Goal: Task Accomplishment & Management: Complete application form

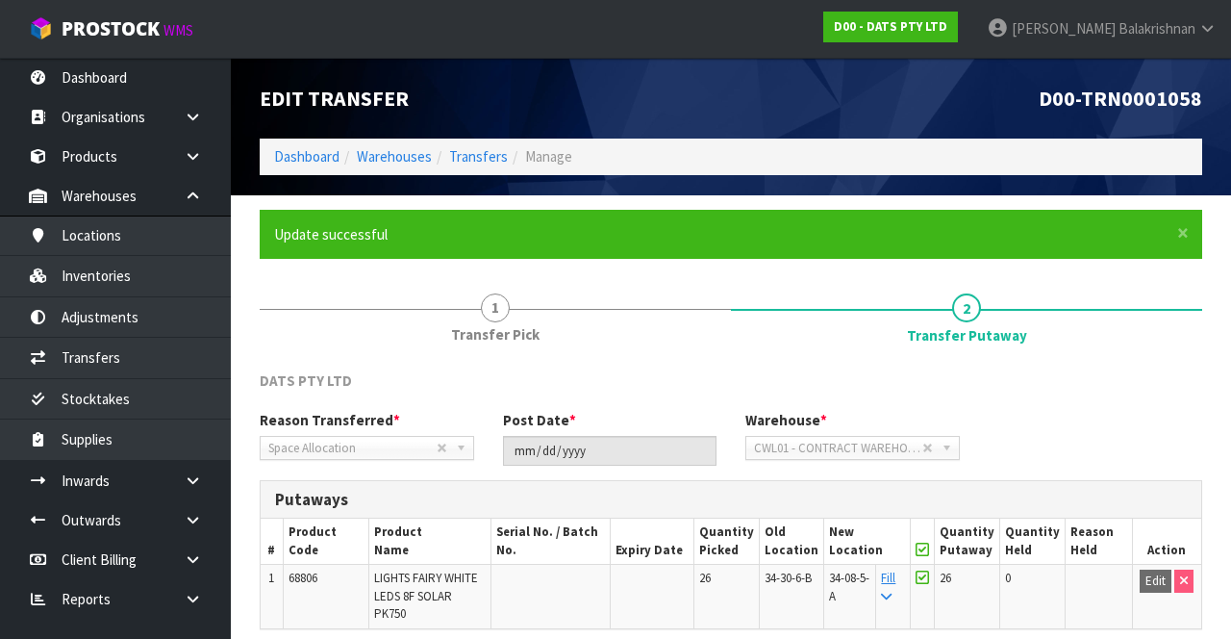
scroll to position [149, 0]
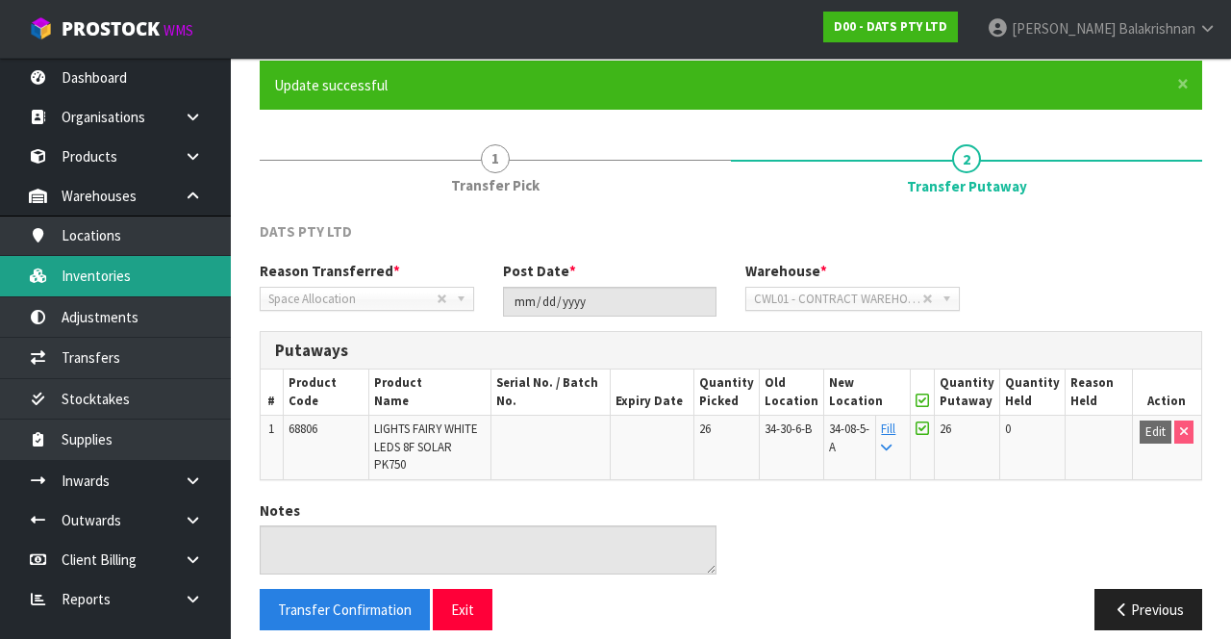
click at [82, 272] on link "Inventories" at bounding box center [115, 275] width 231 height 39
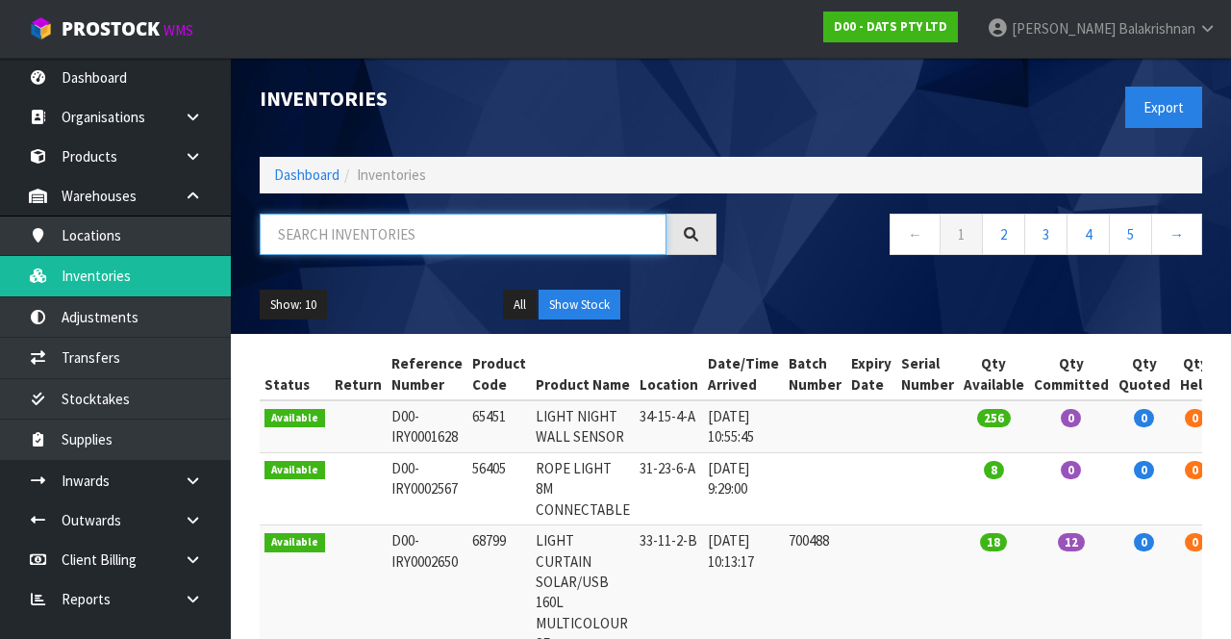
click at [416, 232] on input "text" at bounding box center [463, 234] width 407 height 41
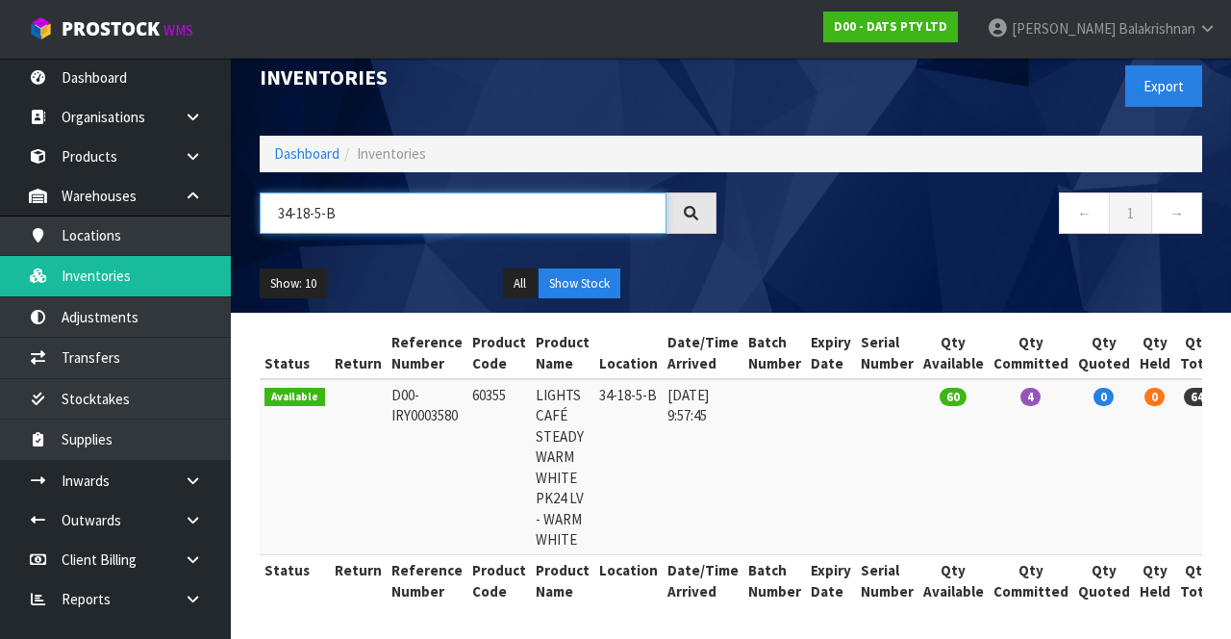
scroll to position [0, 29]
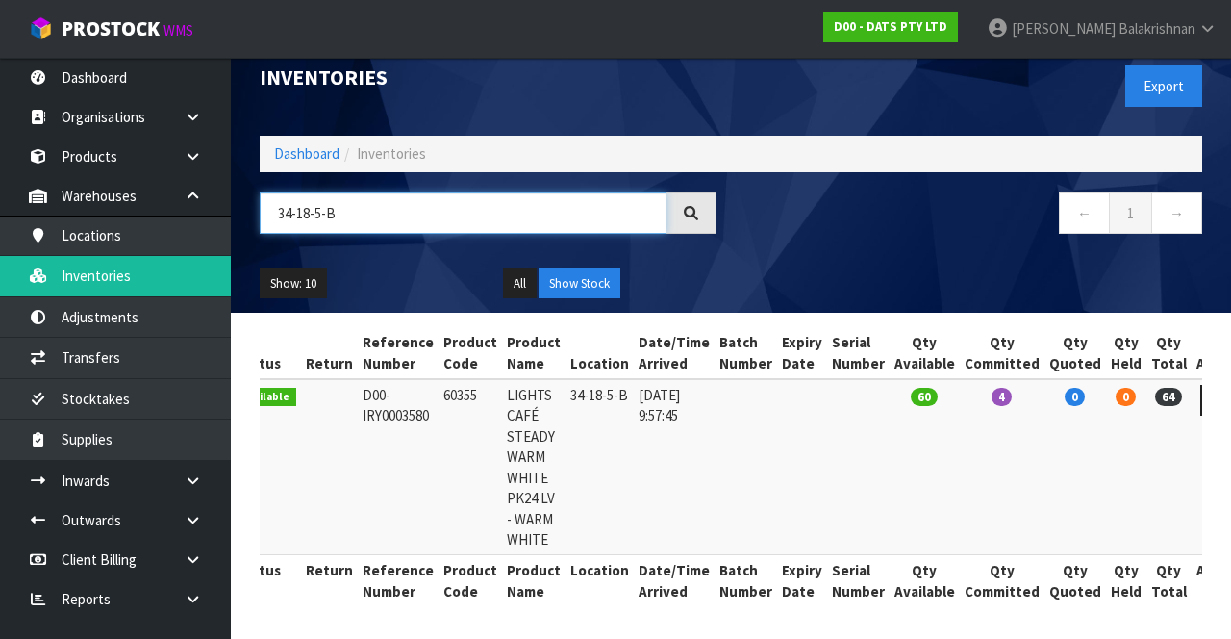
type input "34-18-5-B"
copy td "60355"
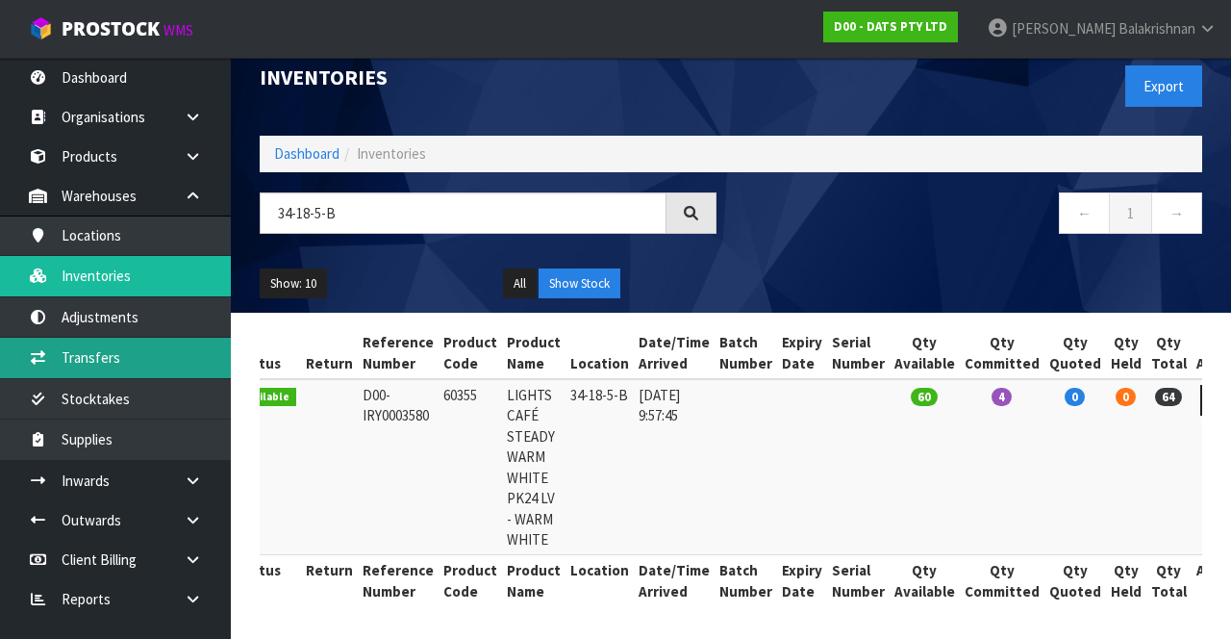
click at [139, 362] on link "Transfers" at bounding box center [115, 357] width 231 height 39
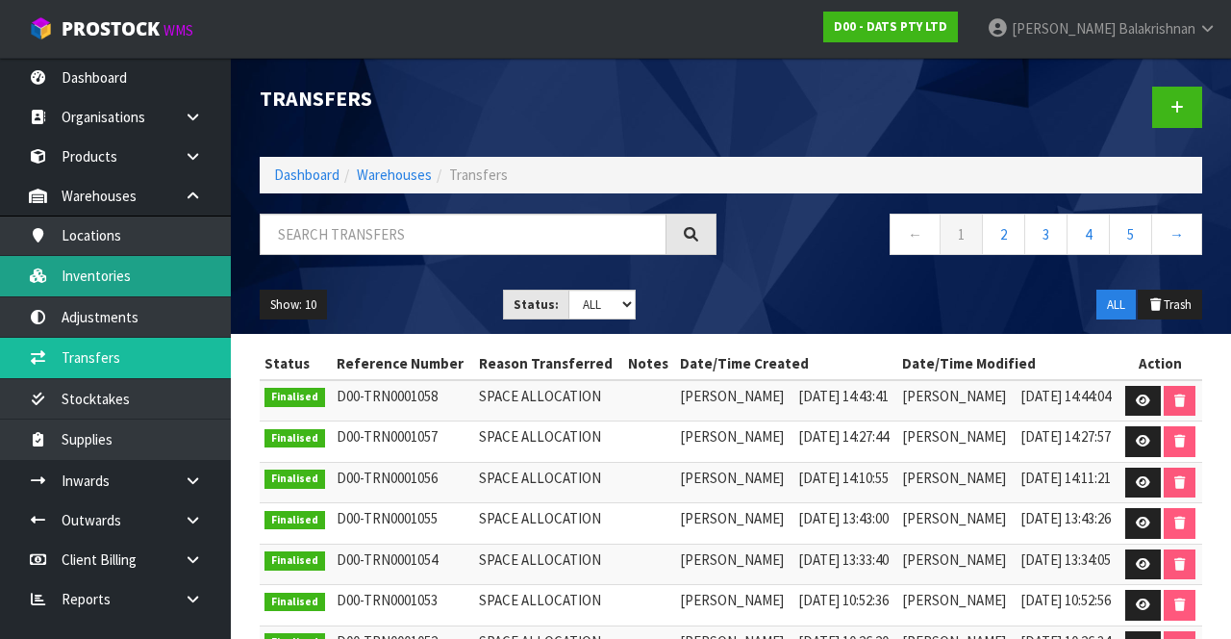
click at [150, 279] on link "Inventories" at bounding box center [115, 275] width 231 height 39
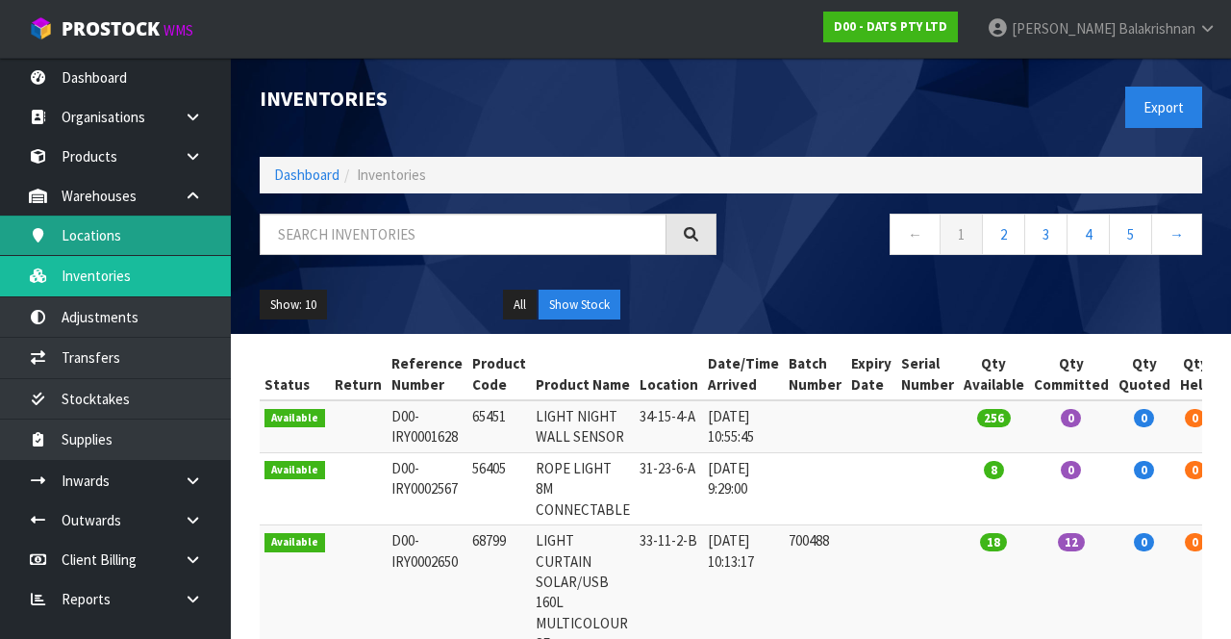
click at [201, 229] on link "Locations" at bounding box center [115, 234] width 231 height 39
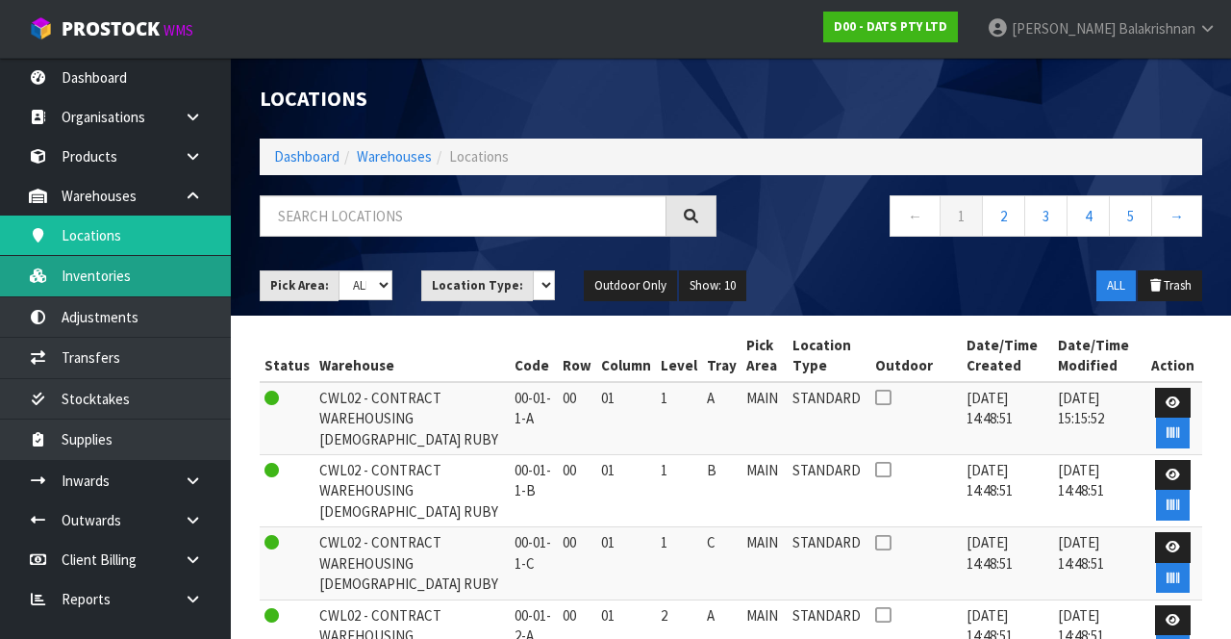
click at [136, 277] on link "Inventories" at bounding box center [115, 275] width 231 height 39
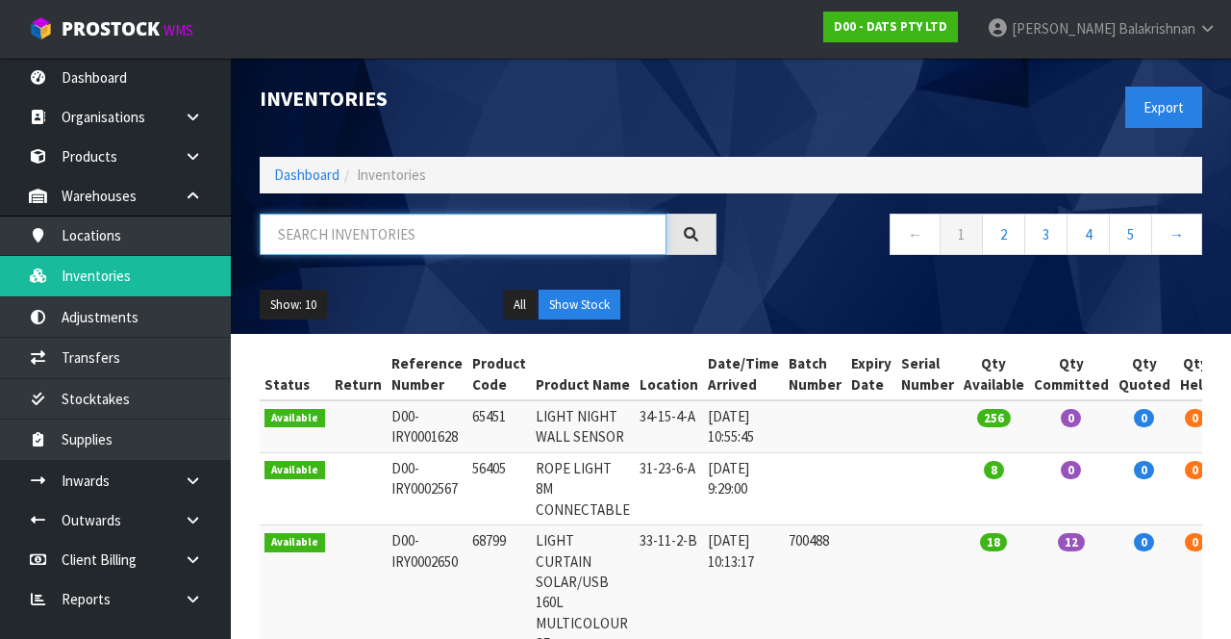
paste input "60355"
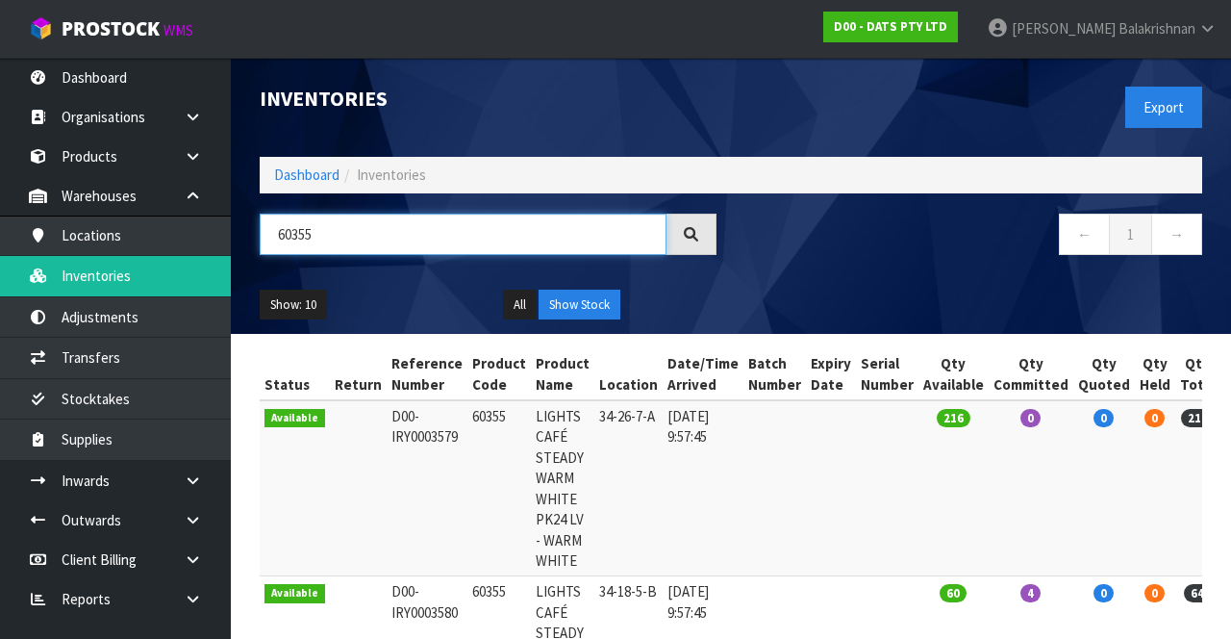
click at [390, 239] on input "60355" at bounding box center [463, 234] width 407 height 41
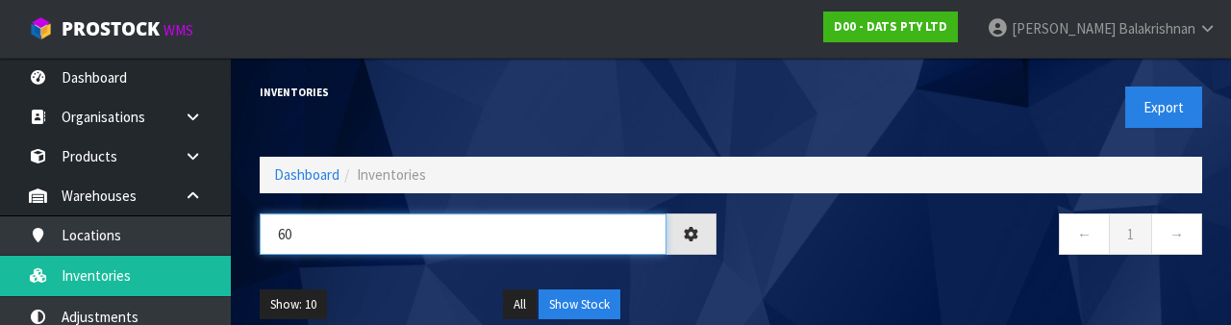
type input "6"
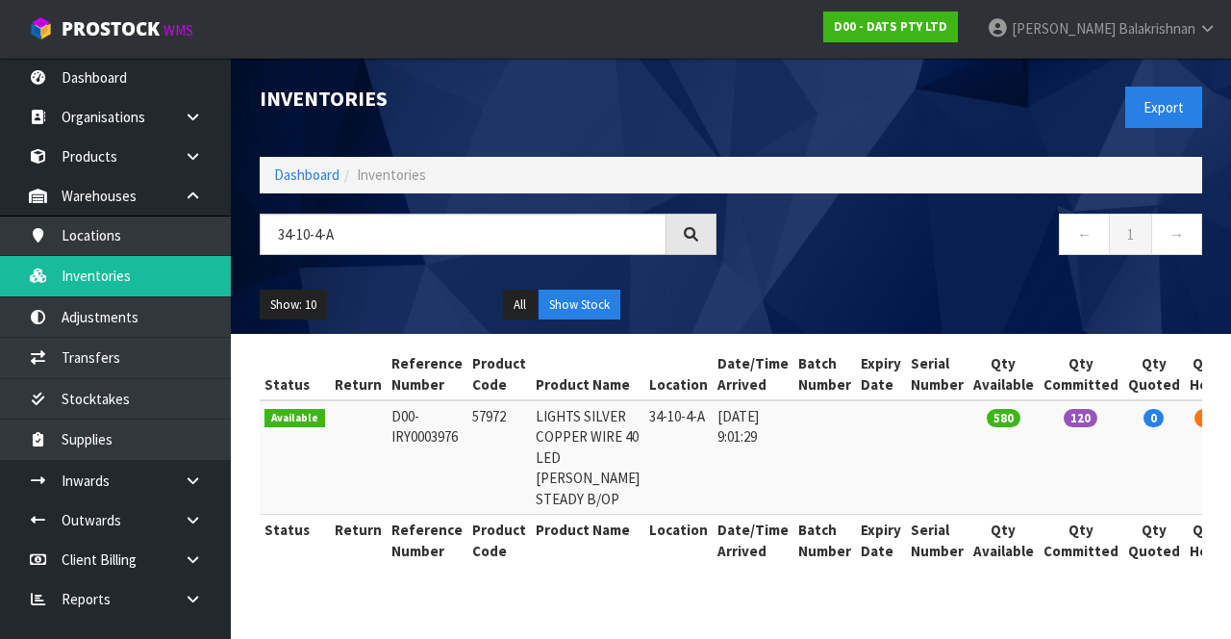
copy td "57972"
click at [434, 239] on input "34-10-4-A" at bounding box center [463, 234] width 407 height 41
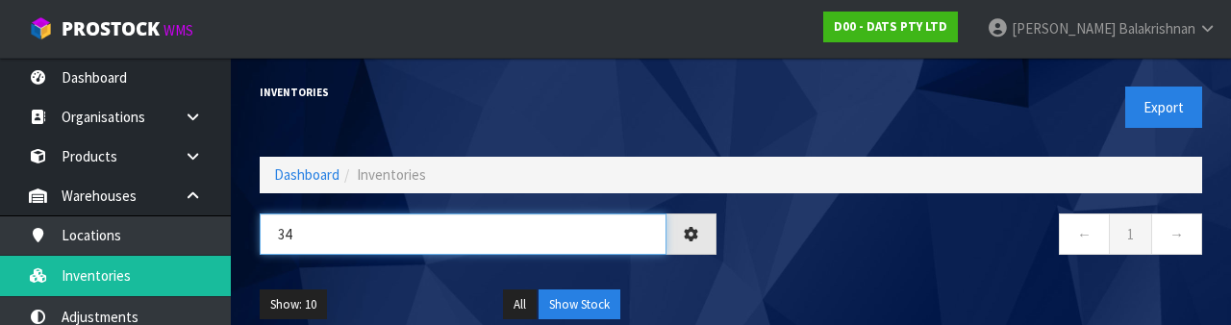
type input "3"
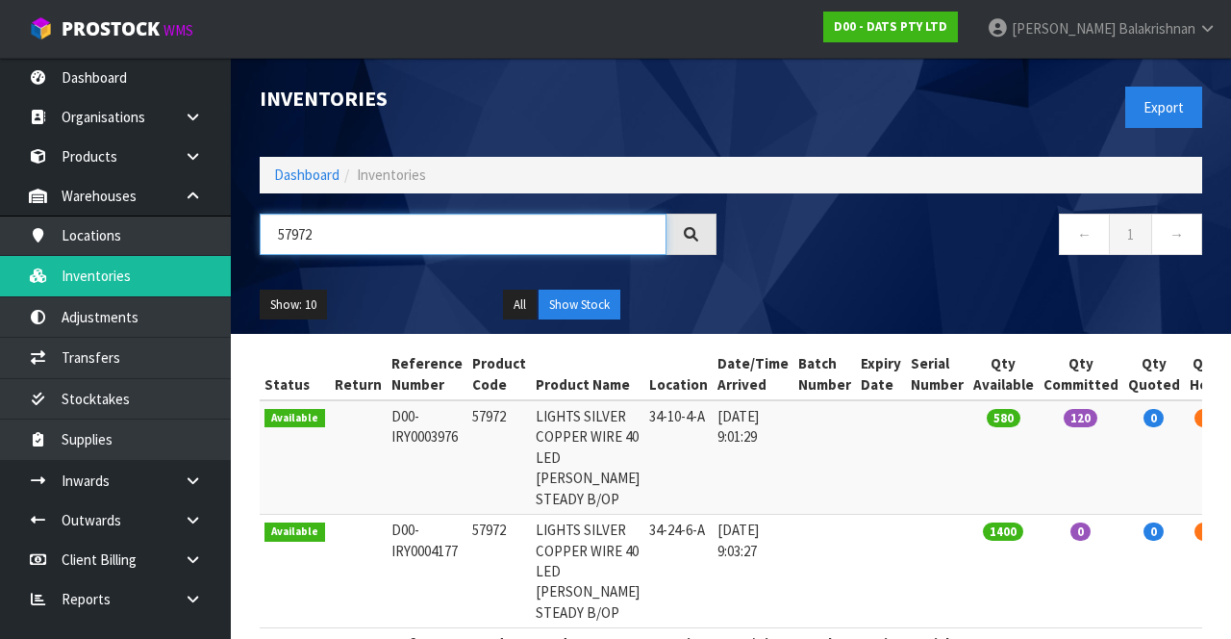
click at [332, 237] on input "57972" at bounding box center [463, 234] width 407 height 41
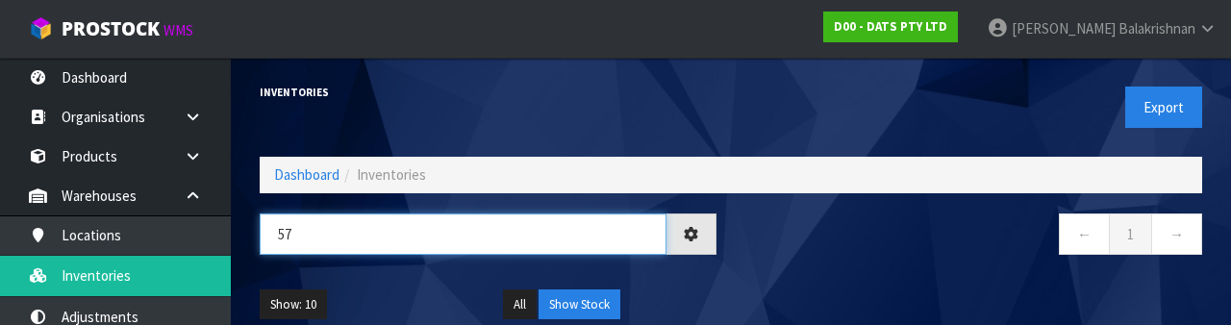
type input "5"
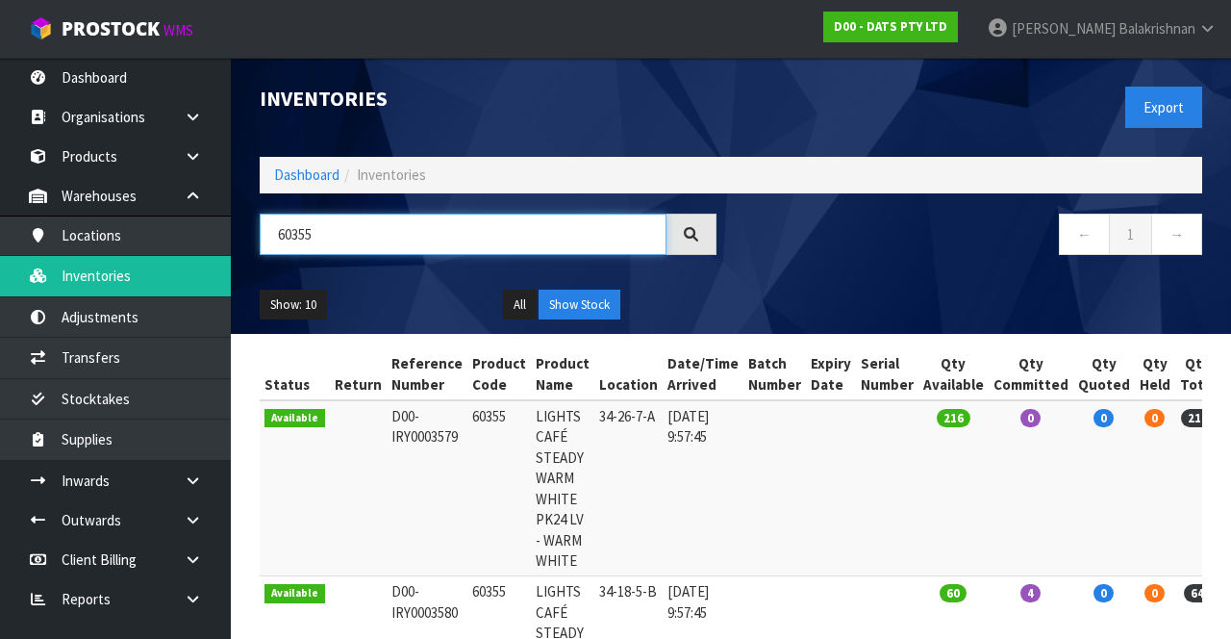
click at [339, 235] on input "60355" at bounding box center [463, 234] width 407 height 41
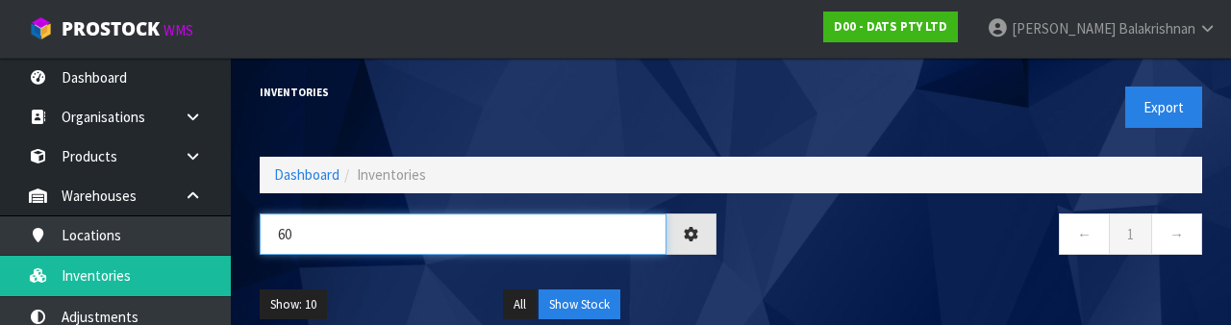
type input "6"
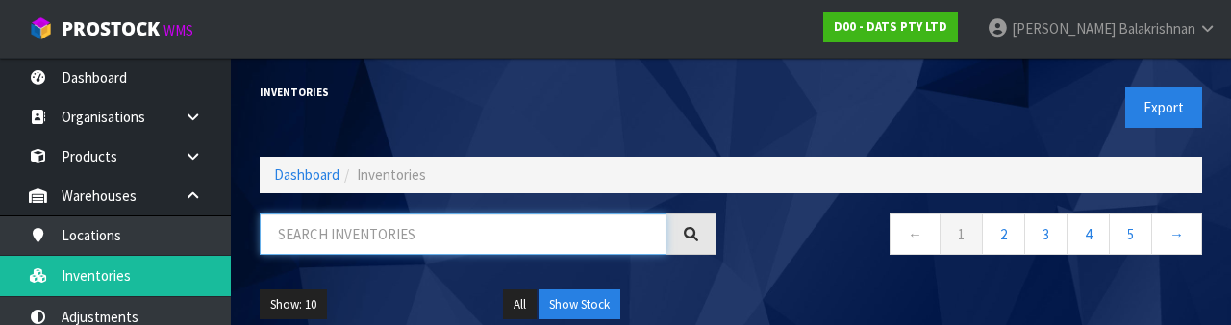
click at [473, 228] on input "text" at bounding box center [463, 234] width 407 height 41
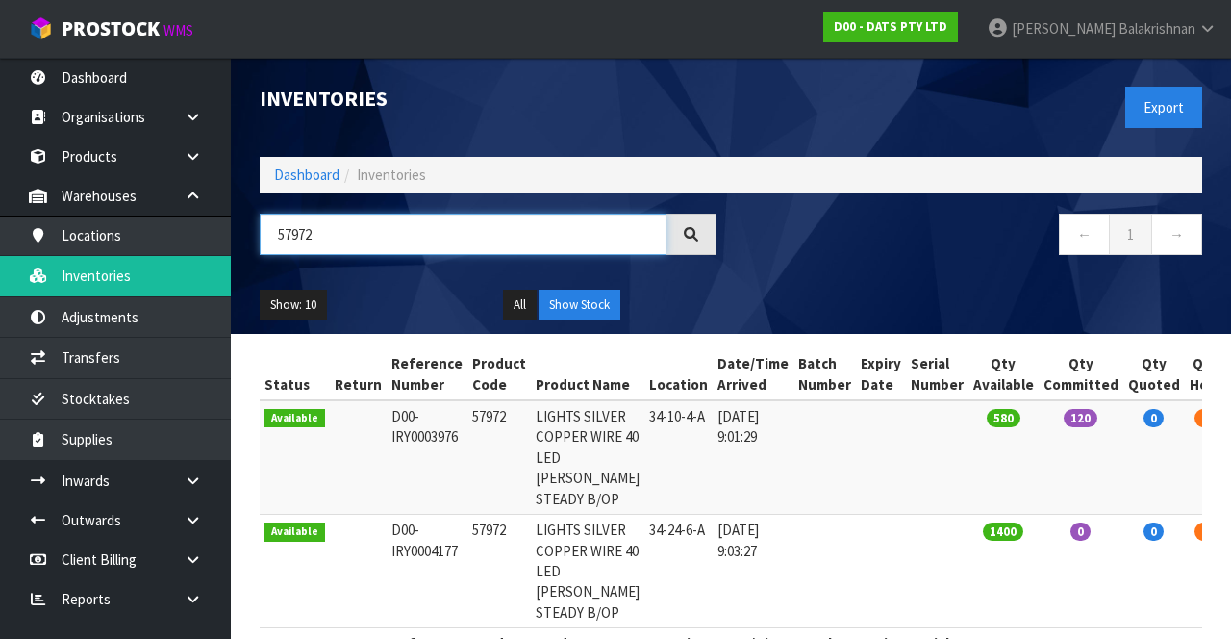
click at [375, 239] on input "57972" at bounding box center [463, 234] width 407 height 41
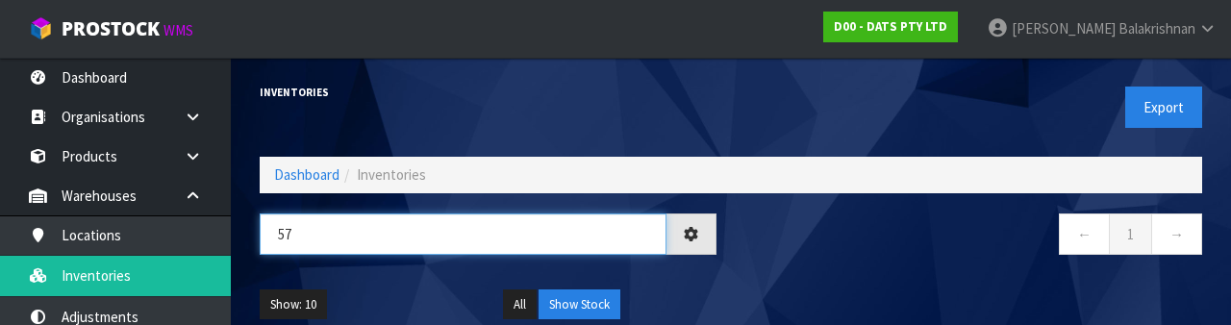
type input "5"
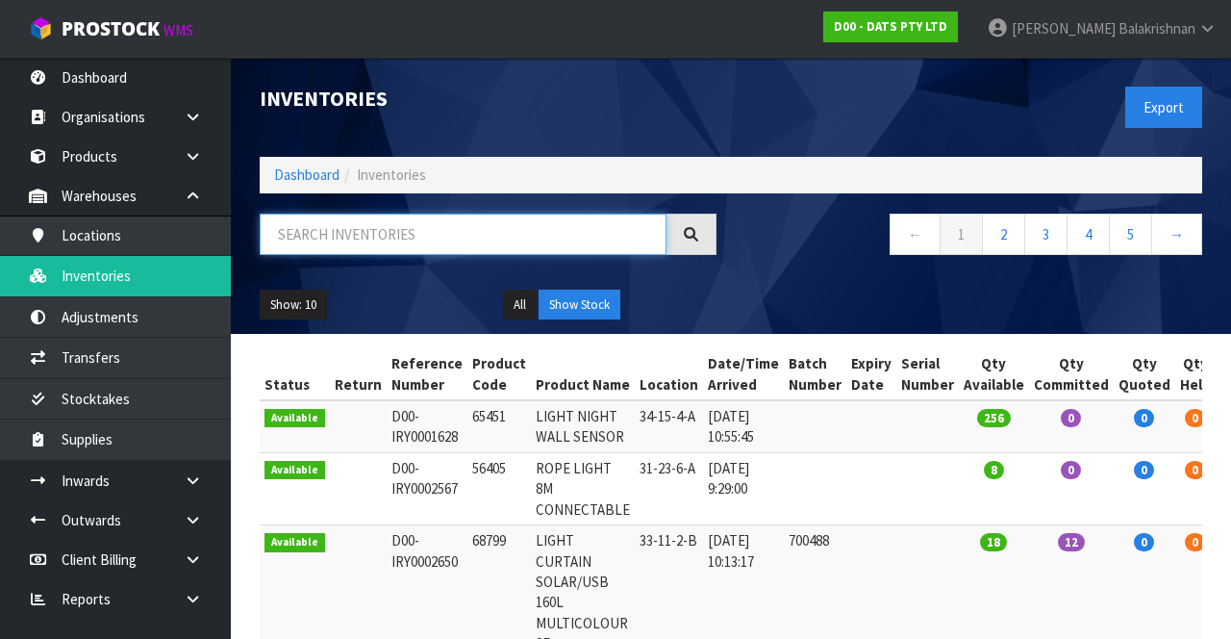
click at [315, 239] on input "text" at bounding box center [463, 234] width 407 height 41
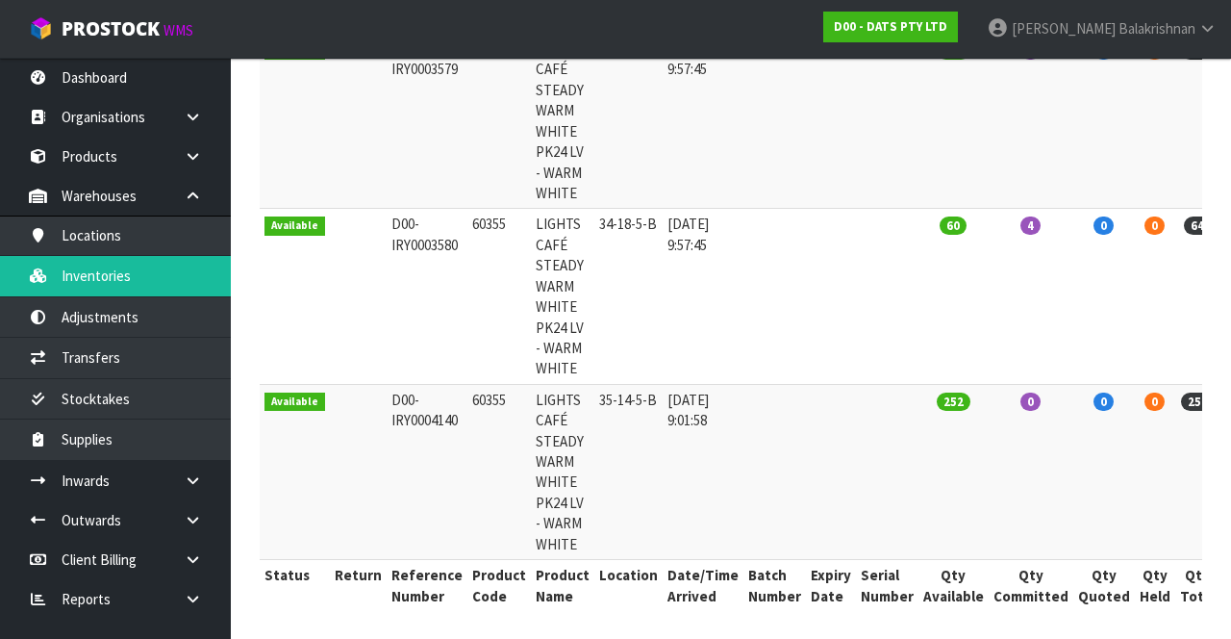
scroll to position [365, 0]
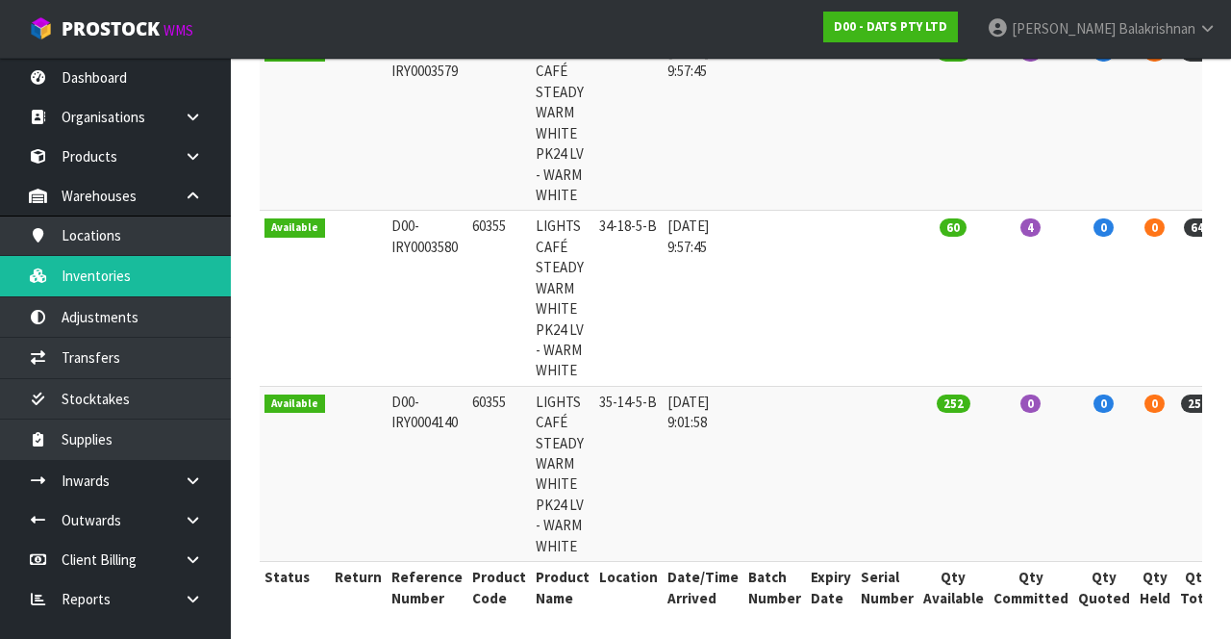
type input "60355"
copy td "60355"
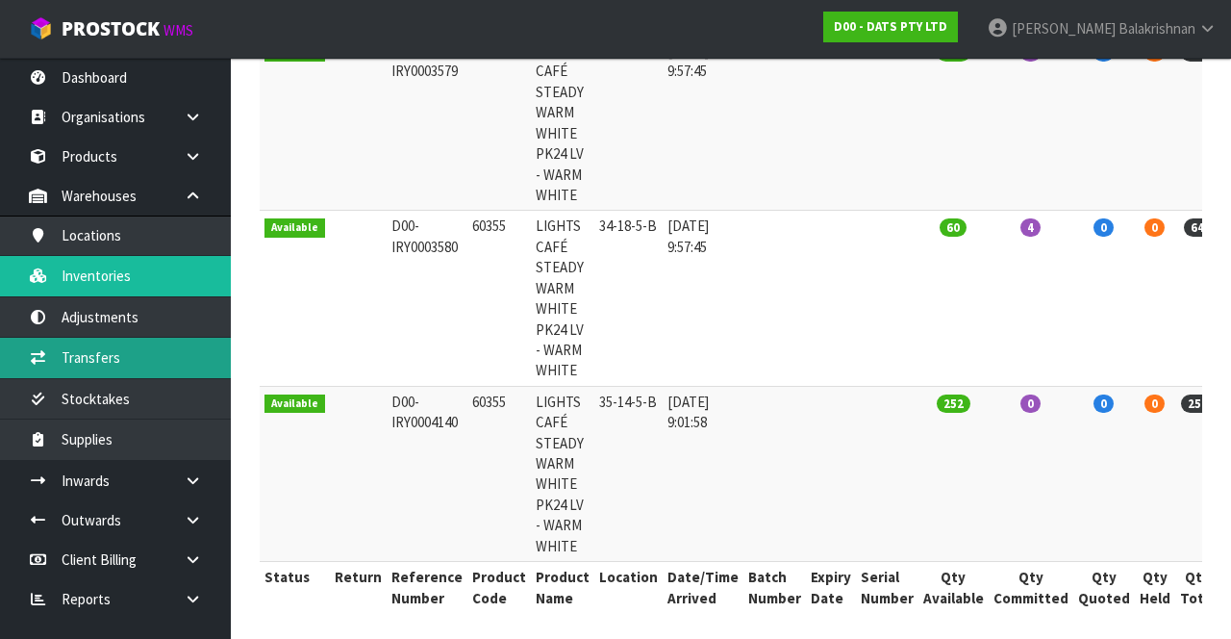
click at [123, 363] on link "Transfers" at bounding box center [115, 357] width 231 height 39
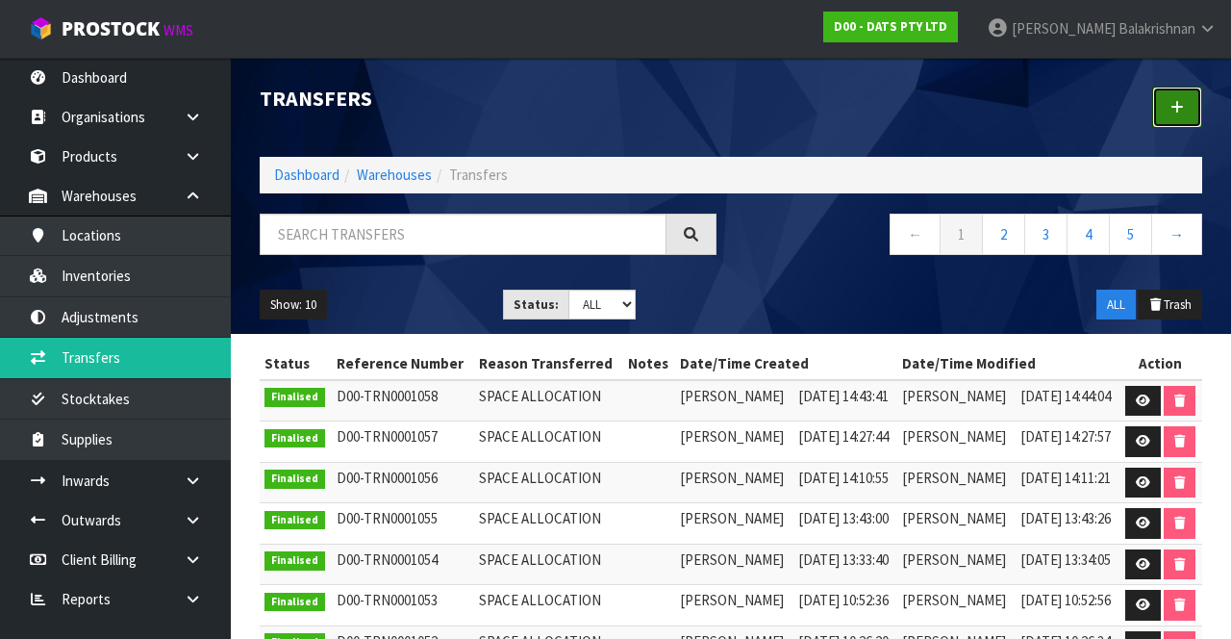
click at [1183, 102] on icon at bounding box center [1176, 107] width 13 height 14
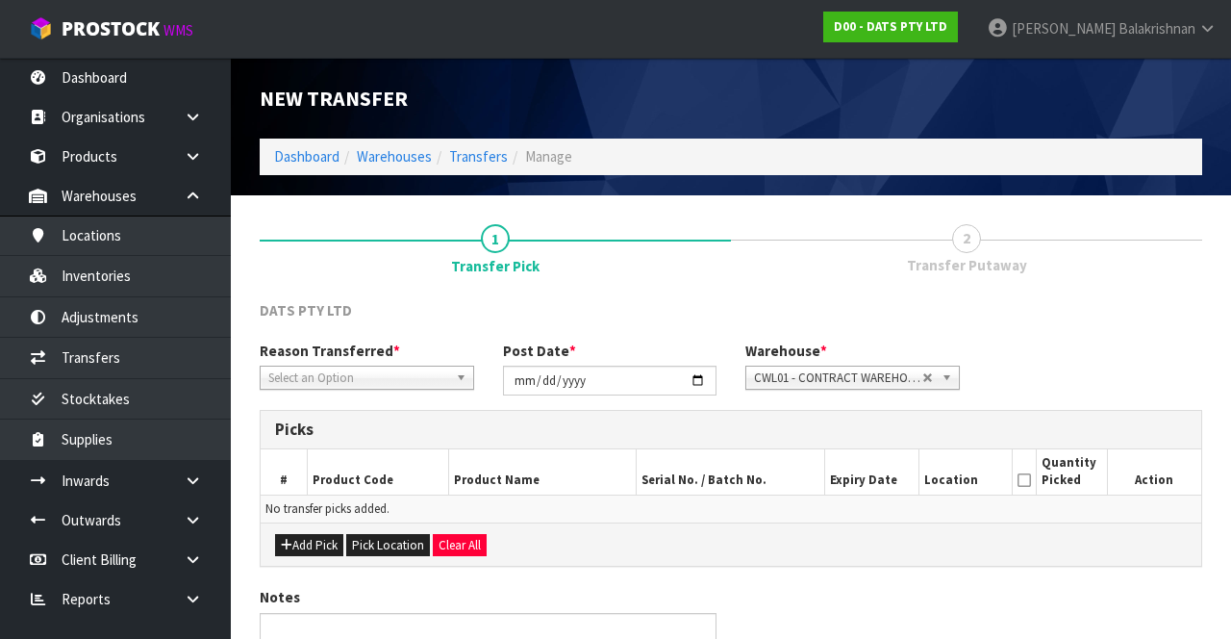
click at [362, 366] on span "Select an Option" at bounding box center [358, 377] width 180 height 23
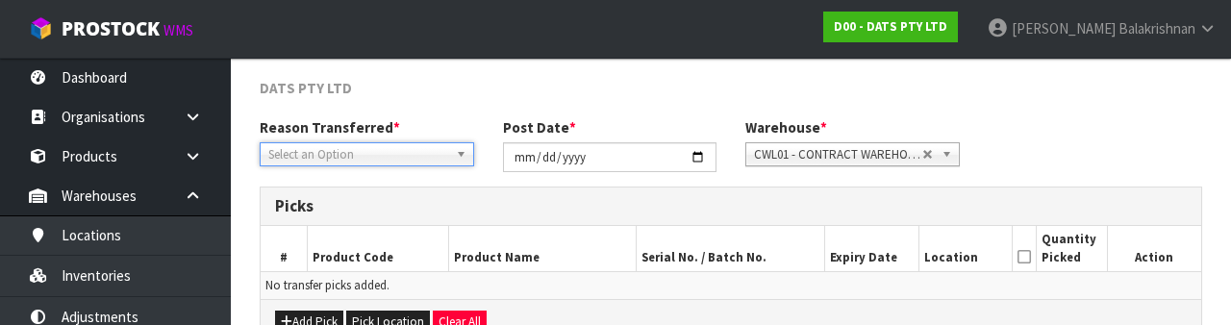
scroll to position [230, 0]
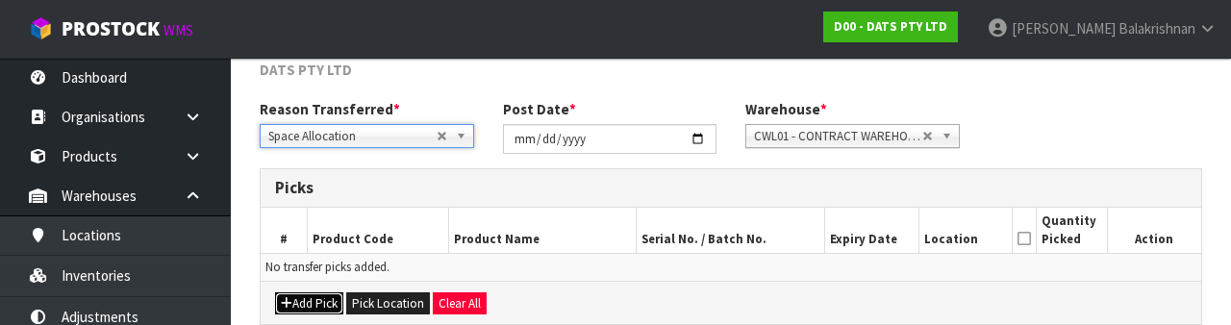
click at [304, 296] on button "Add Pick" at bounding box center [309, 303] width 68 height 23
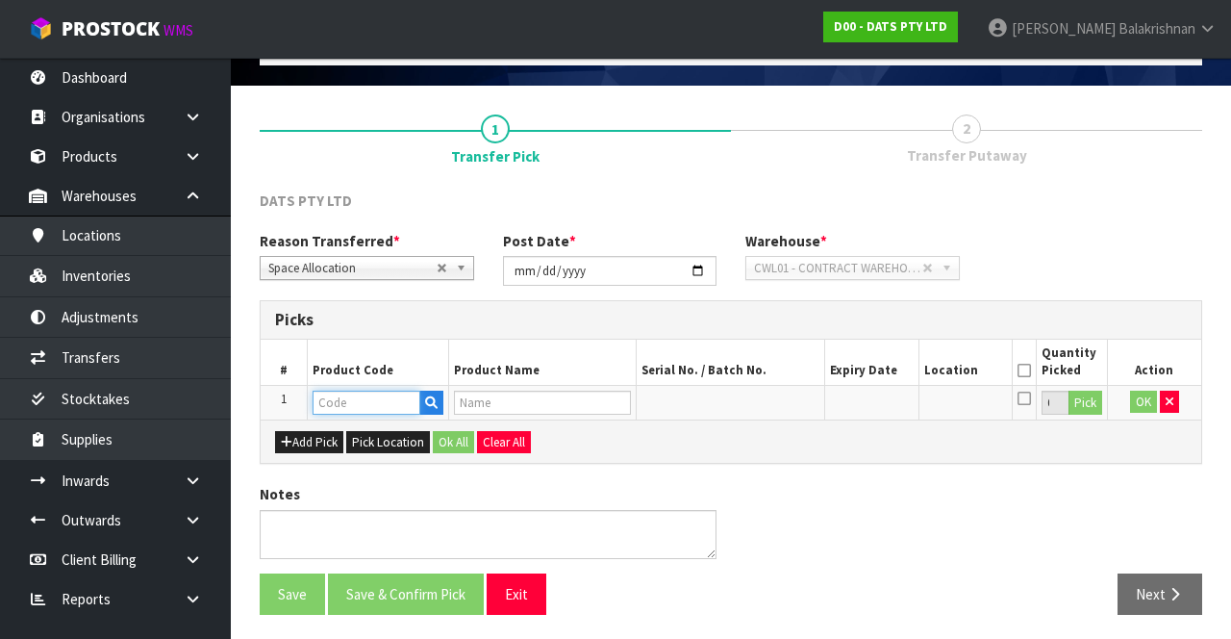
click at [364, 392] on input "text" at bounding box center [367, 402] width 108 height 24
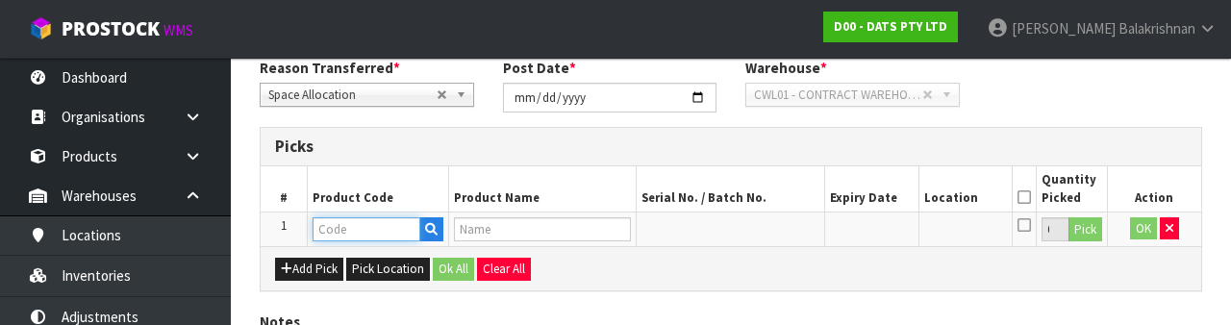
scroll to position [337, 0]
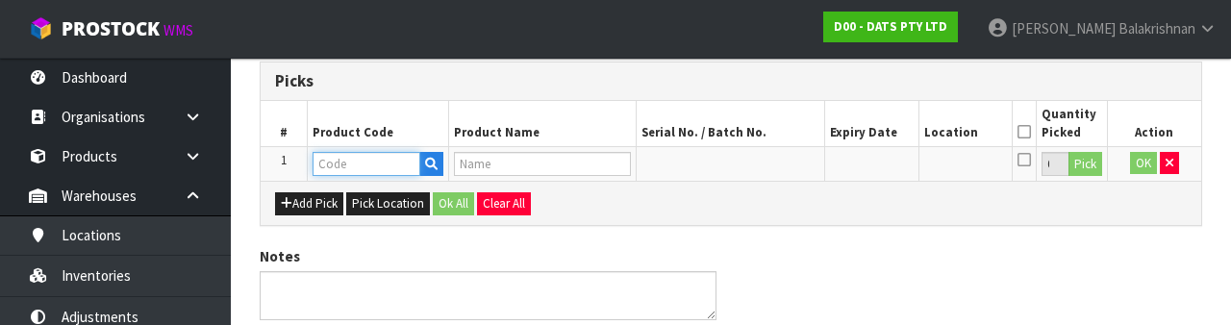
type input "60355"
type input "LIGHTS CAFÉ STEADY WARM WHITE PK24 LV - WARM WHITE"
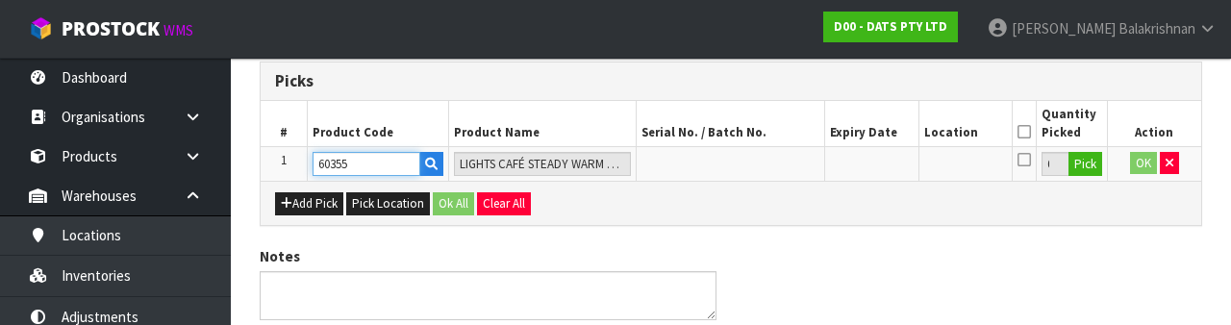
type input "60355"
click at [1088, 166] on button "Pick" at bounding box center [1085, 164] width 34 height 25
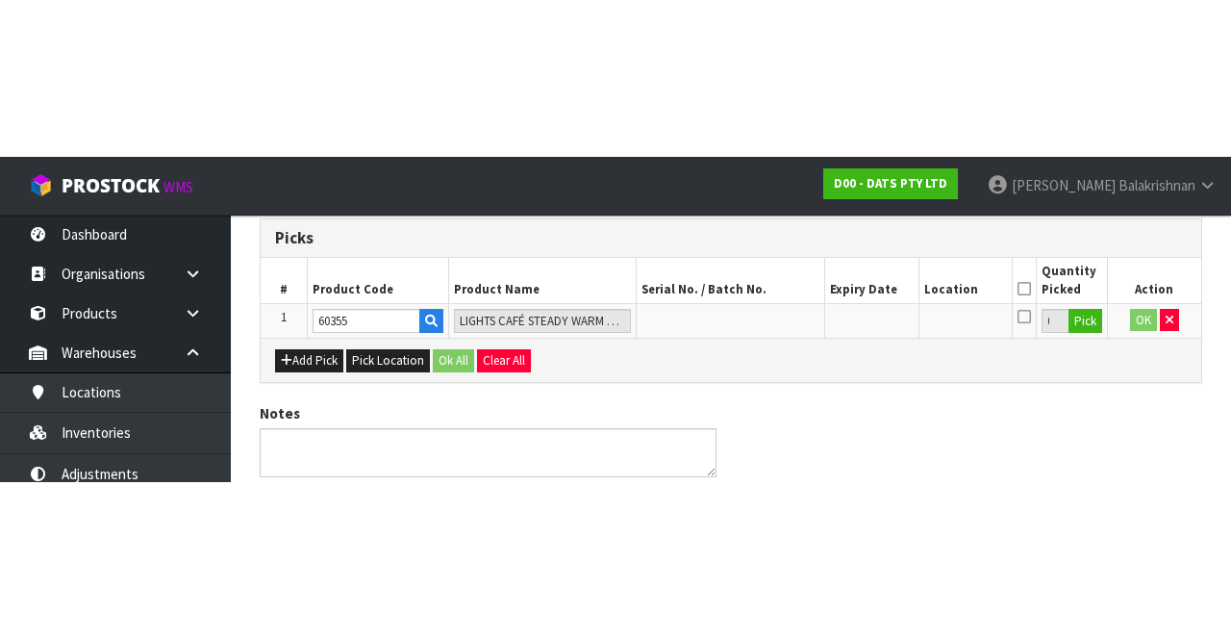
scroll to position [110, 0]
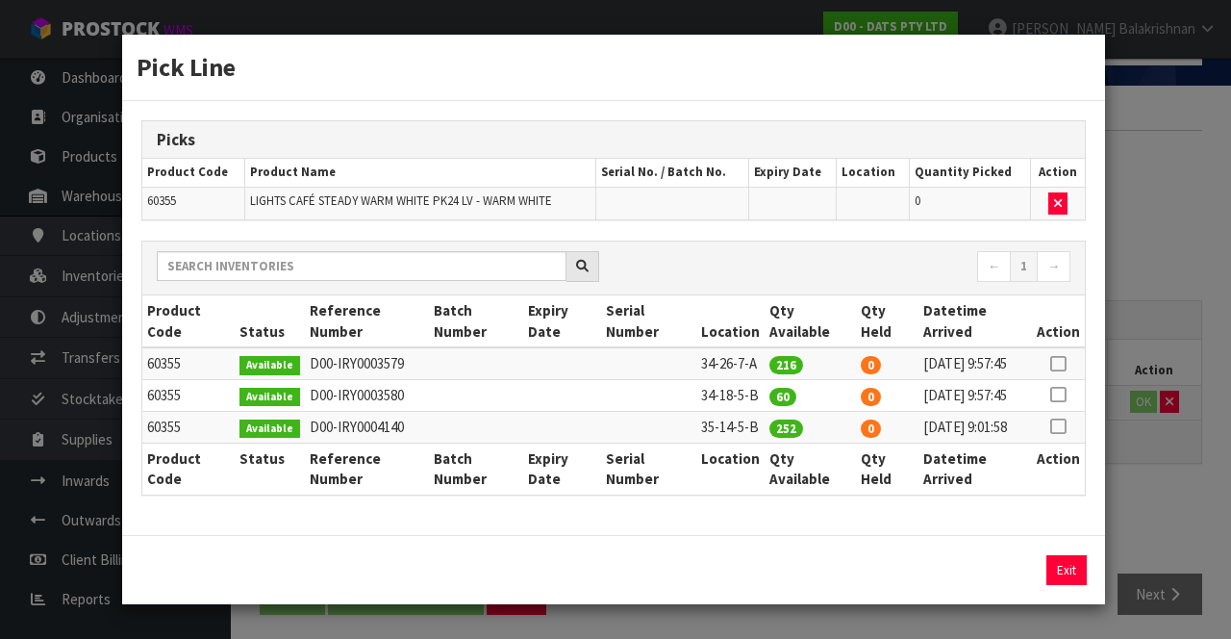
click at [1065, 395] on icon at bounding box center [1057, 394] width 15 height 1
click at [1024, 585] on button "Assign Pick" at bounding box center [1001, 570] width 79 height 30
type input "60"
copy td "34-26-7-A"
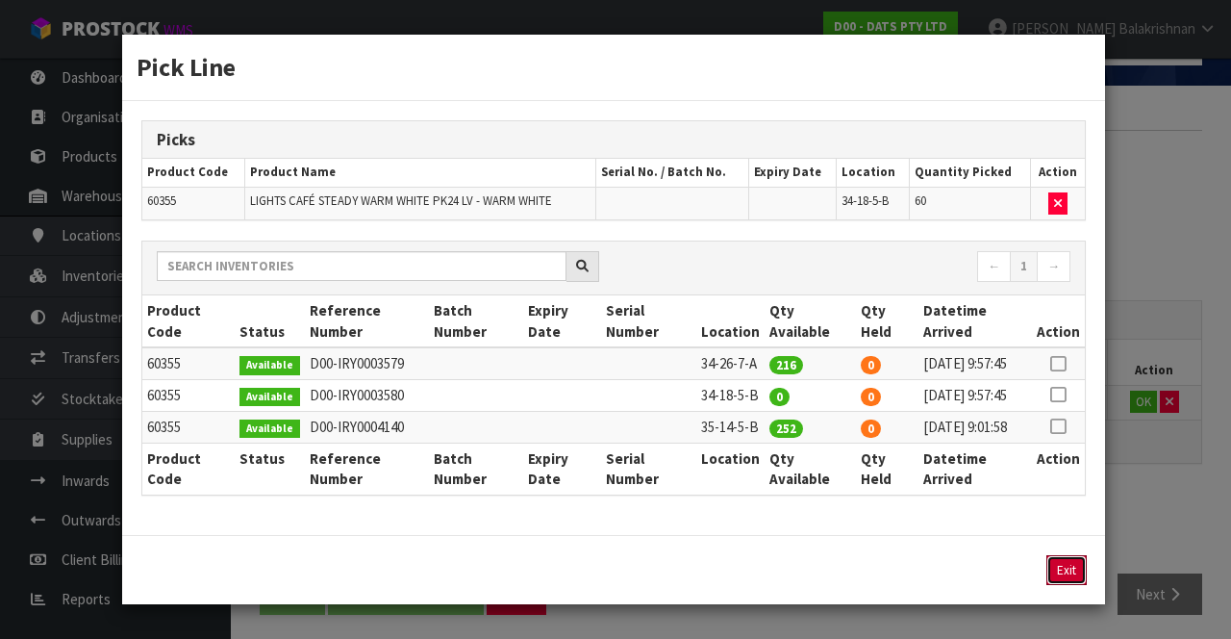
click at [1066, 577] on button "Exit" at bounding box center [1066, 570] width 40 height 30
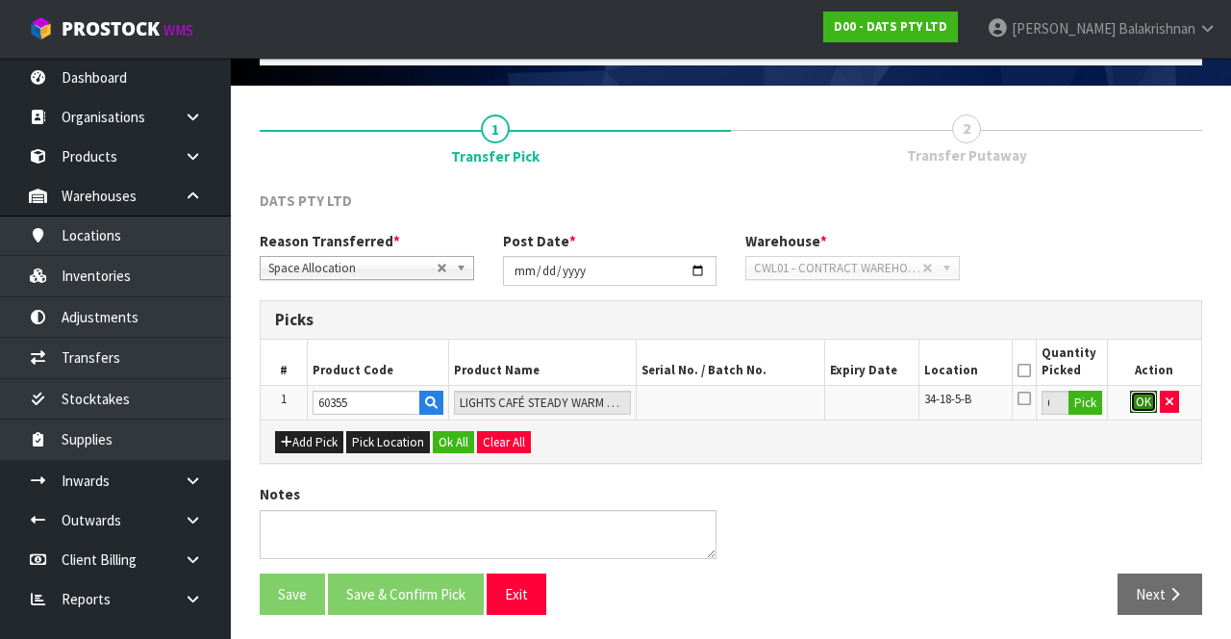
click at [1137, 402] on button "OK" at bounding box center [1143, 401] width 27 height 23
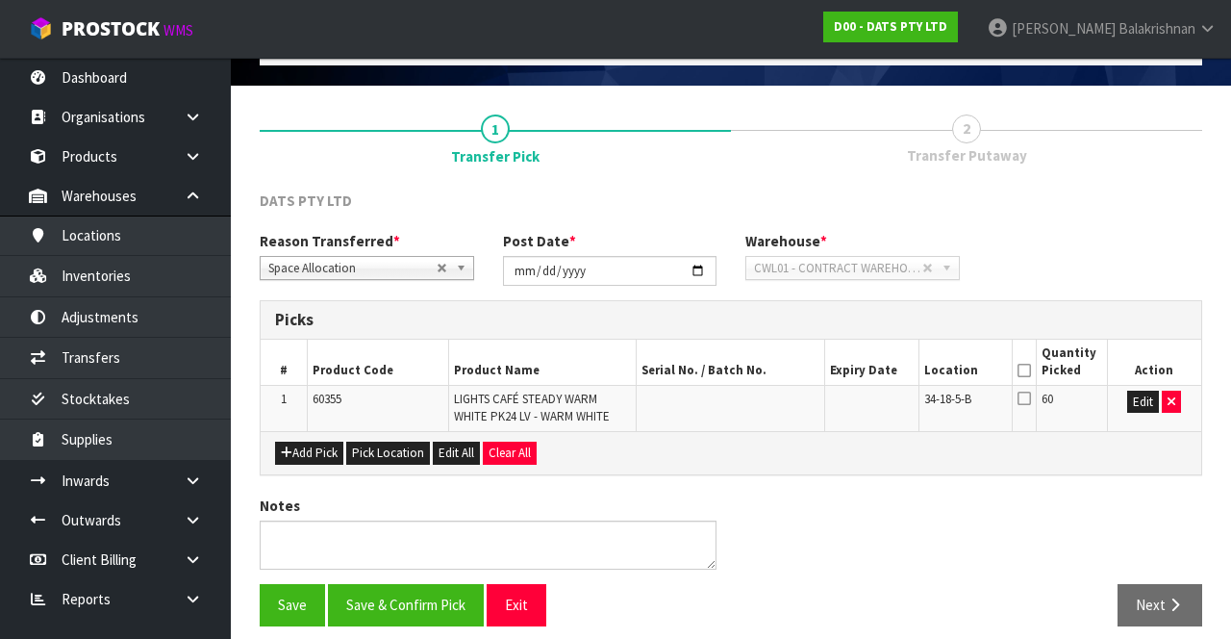
click at [1021, 370] on icon at bounding box center [1024, 370] width 13 height 1
click at [398, 592] on button "Save & Confirm Pick" at bounding box center [406, 604] width 156 height 41
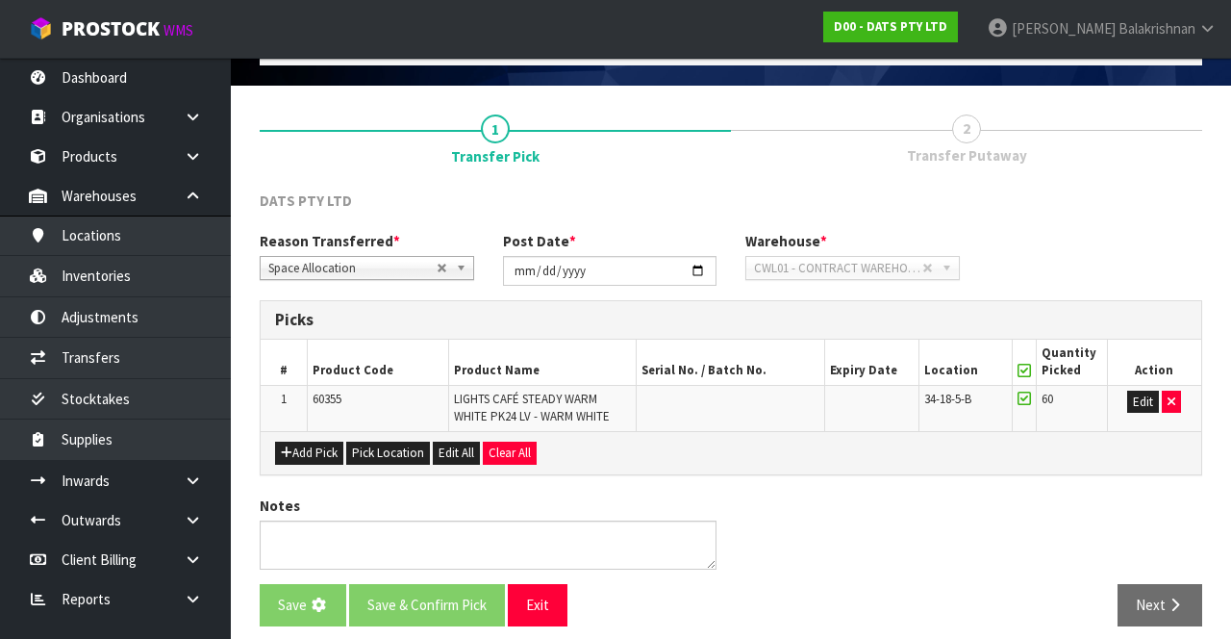
scroll to position [0, 0]
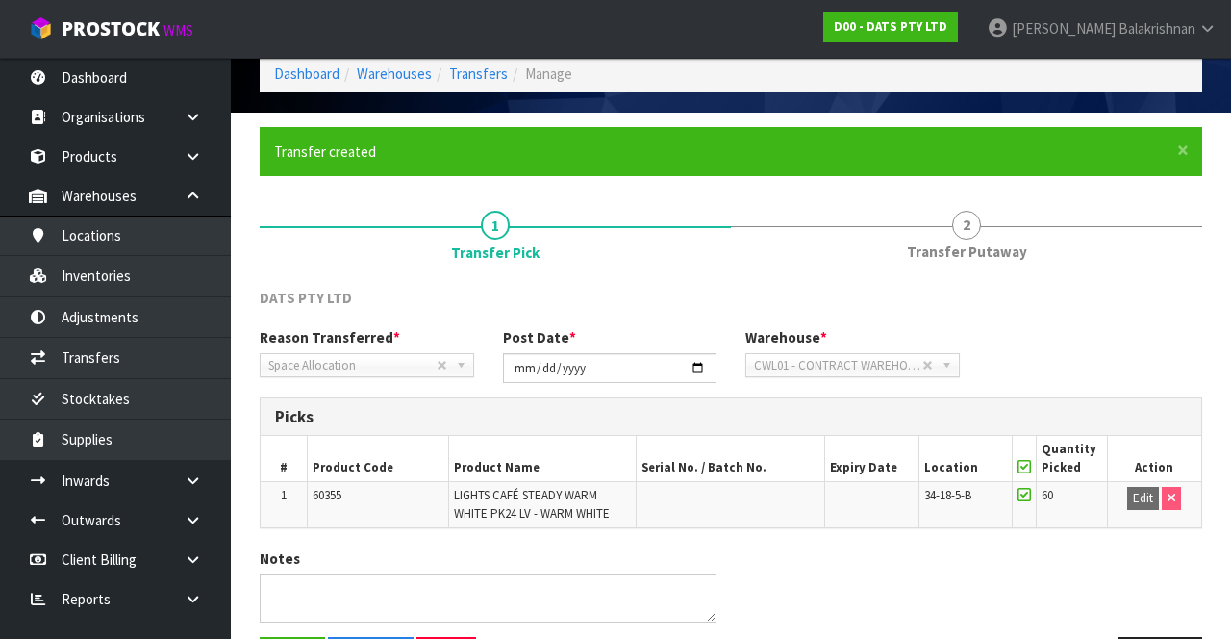
scroll to position [149, 0]
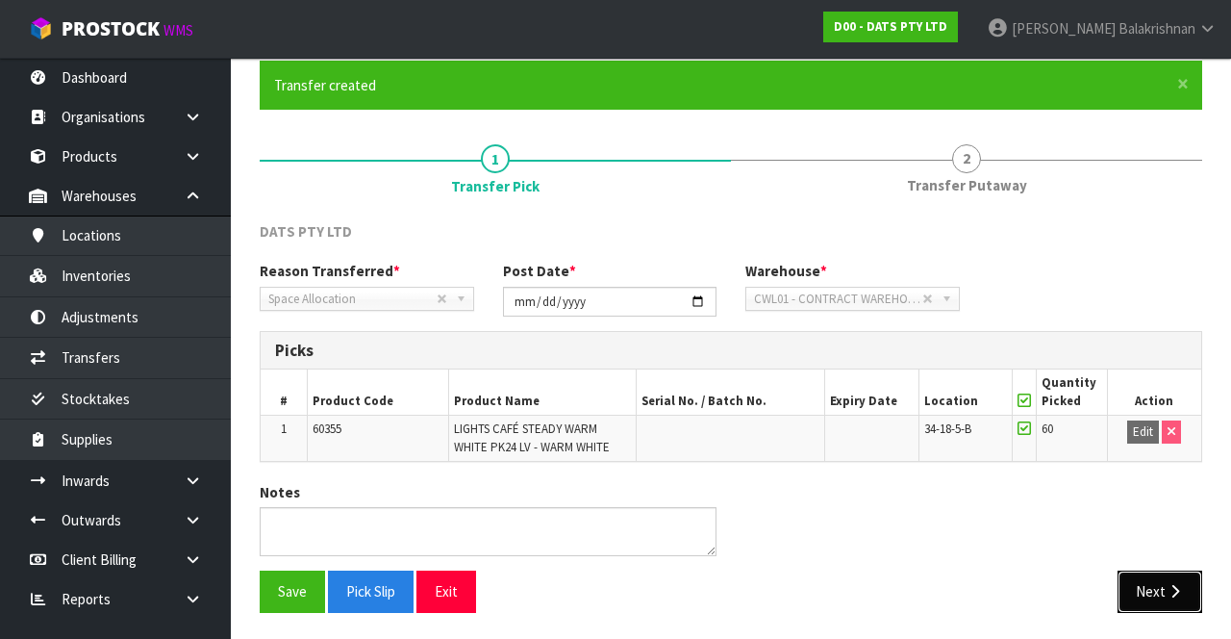
click at [1171, 592] on icon "button" at bounding box center [1175, 591] width 18 height 14
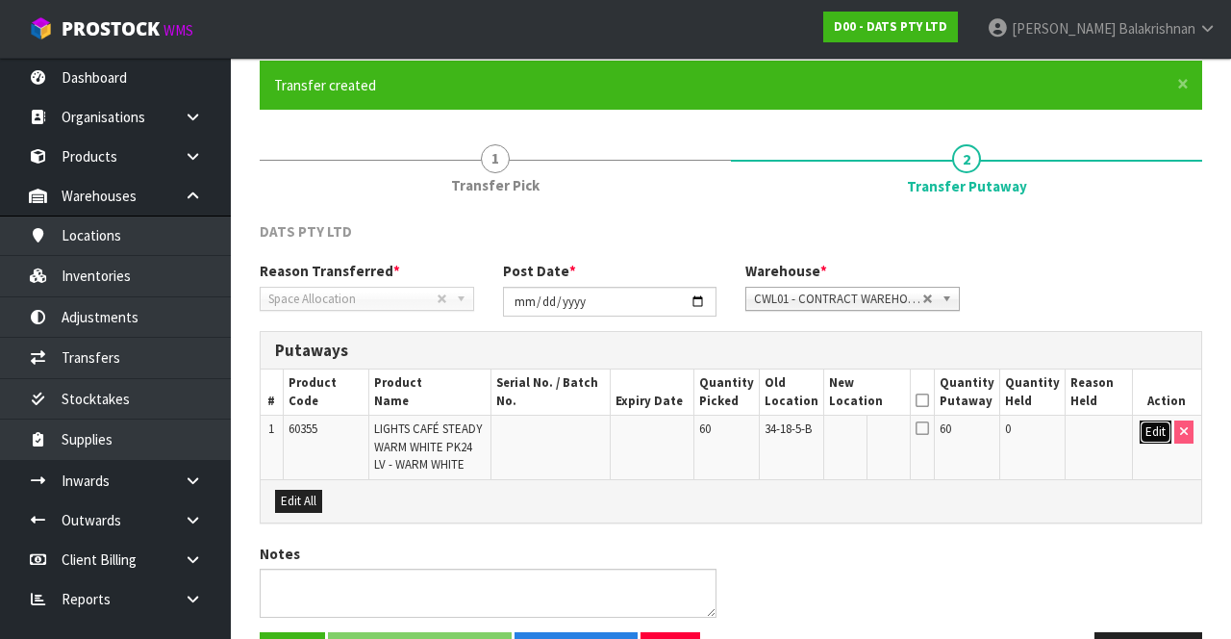
click at [1140, 432] on button "Edit" at bounding box center [1156, 431] width 32 height 23
click at [877, 435] on input "text" at bounding box center [857, 432] width 54 height 24
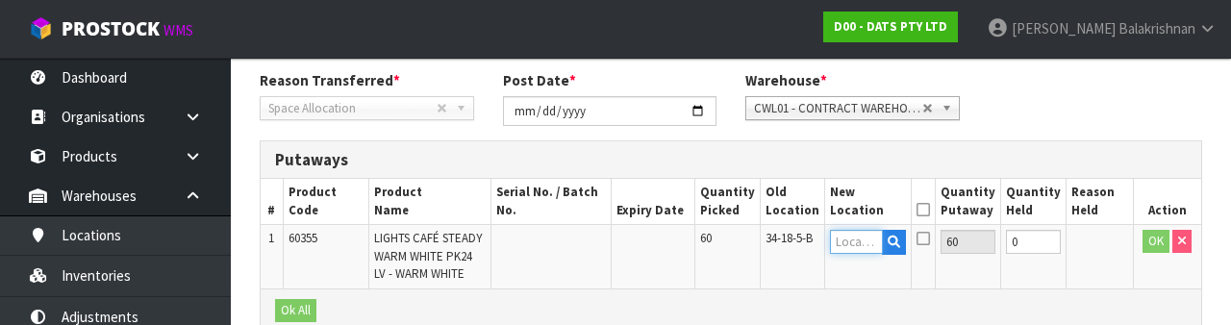
scroll to position [406, 0]
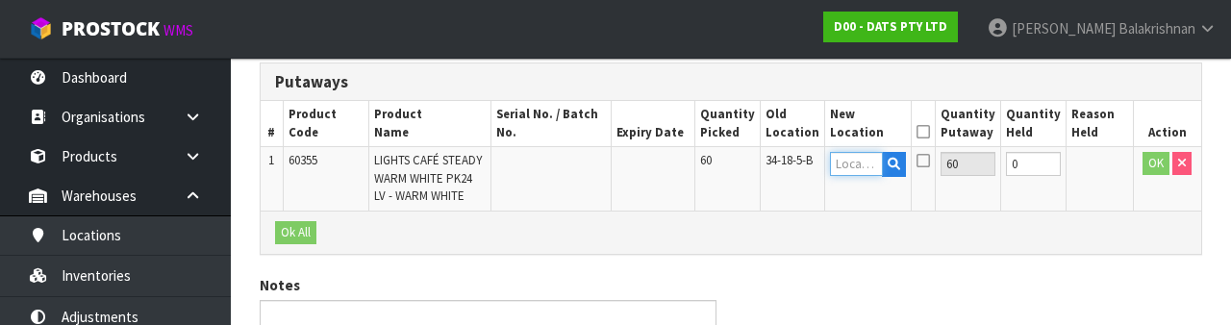
type input "5"
type input "34-26-7-A"
click at [1149, 167] on button "OK" at bounding box center [1156, 163] width 27 height 23
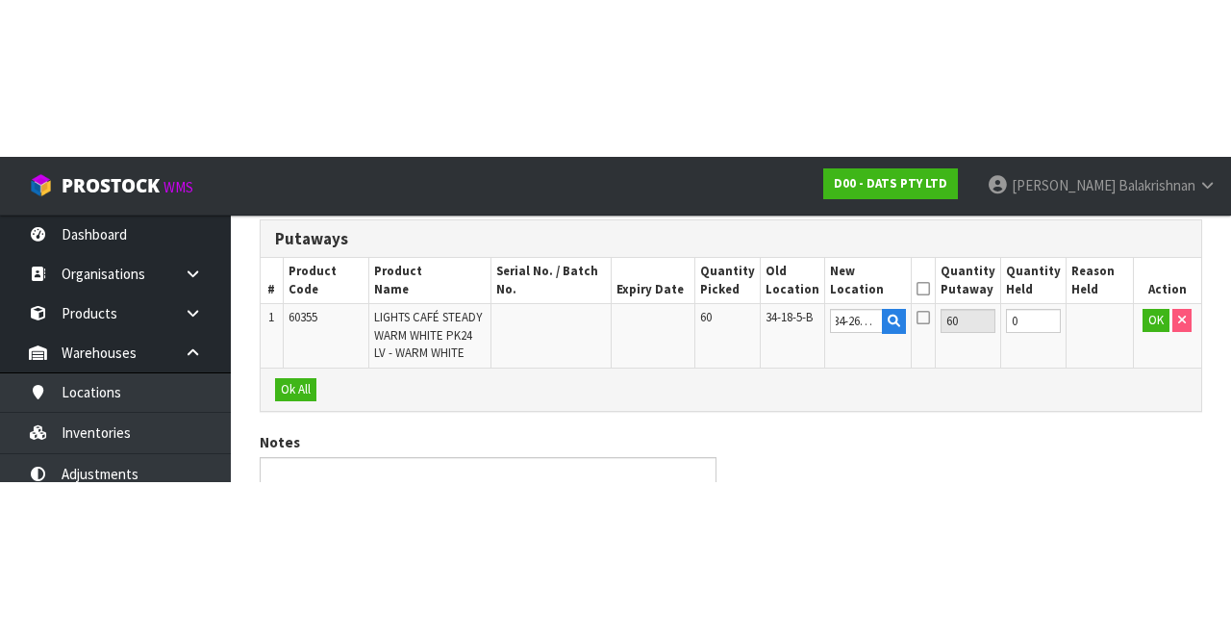
scroll to position [209, 0]
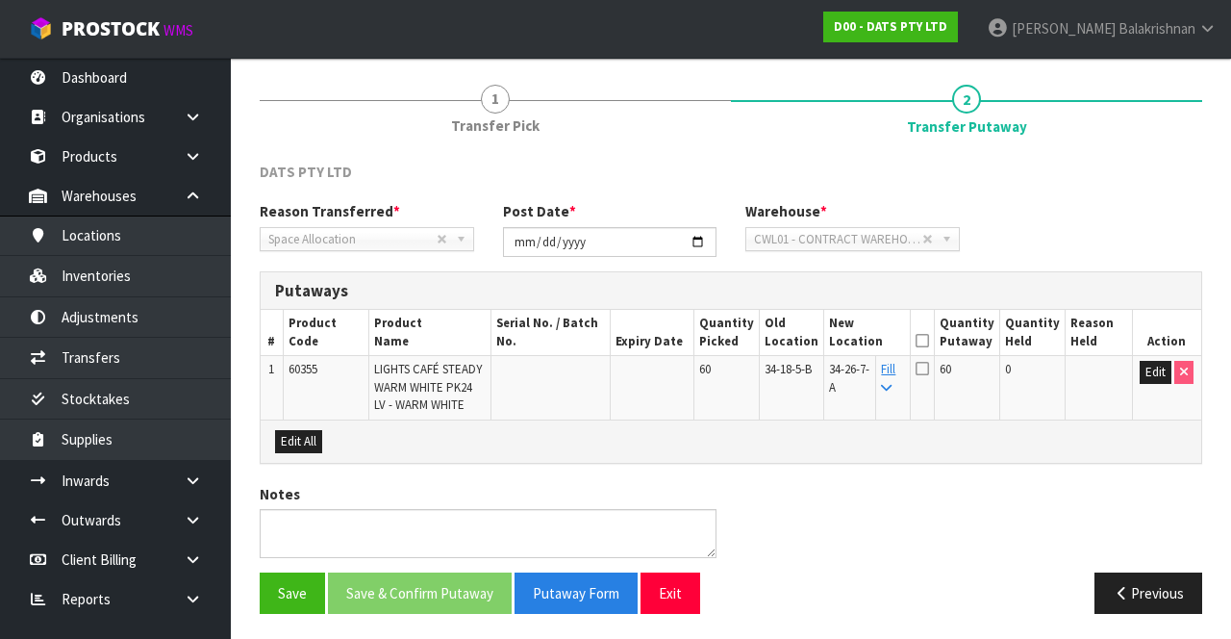
click at [929, 340] on icon at bounding box center [922, 340] width 13 height 1
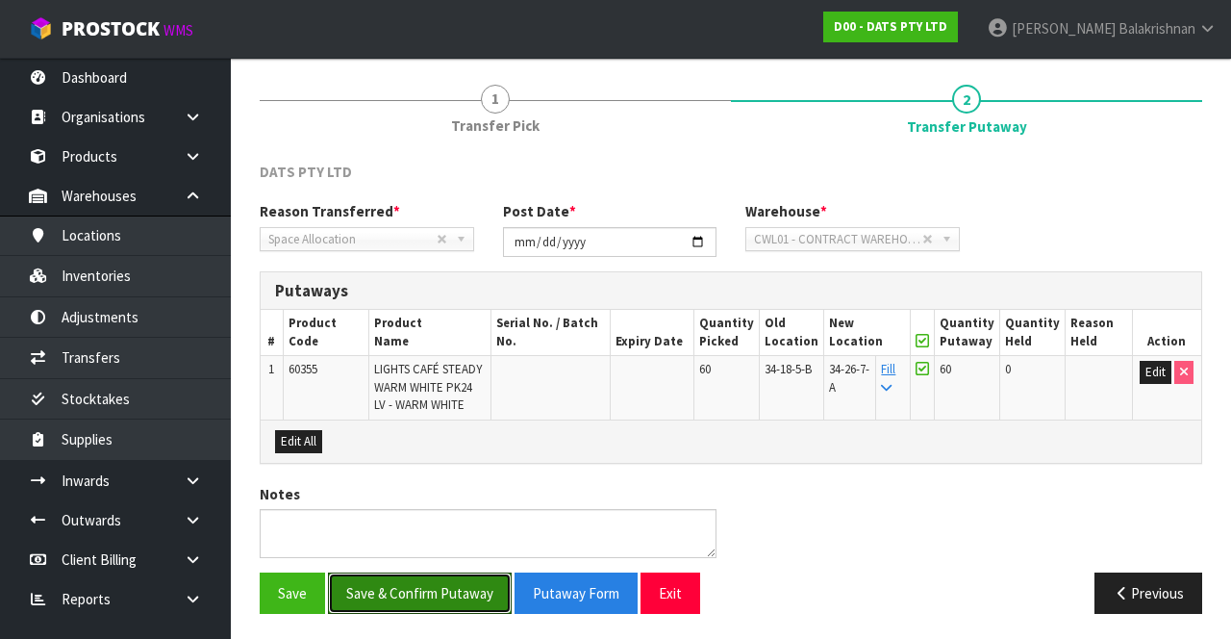
click at [430, 578] on button "Save & Confirm Putaway" at bounding box center [420, 592] width 184 height 41
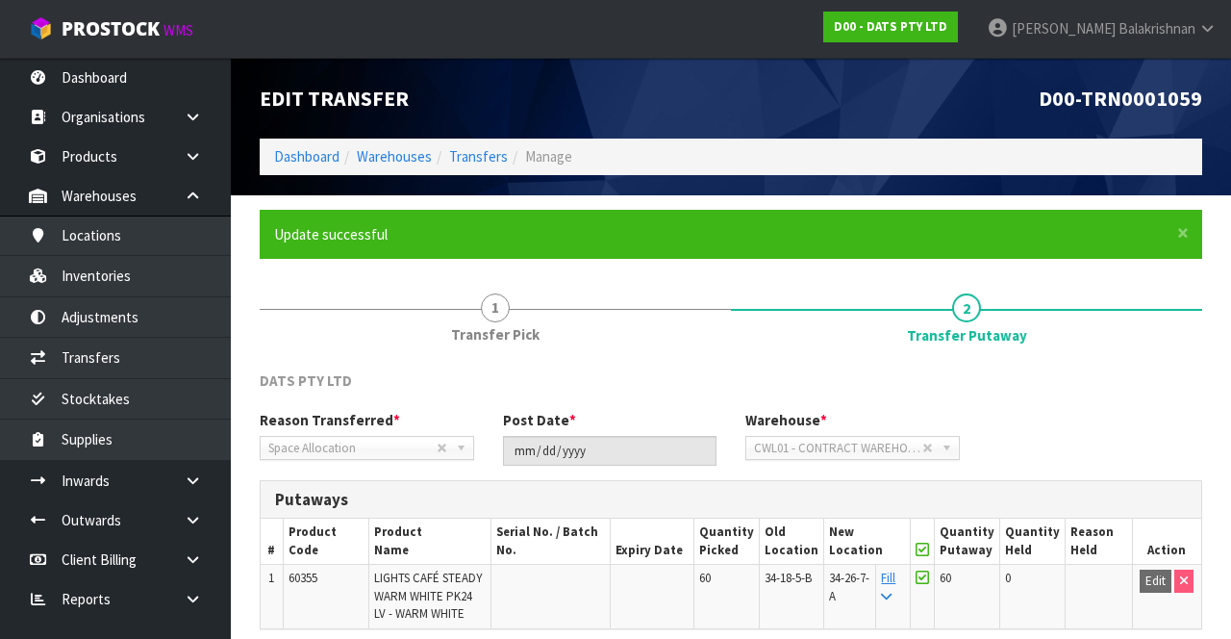
scroll to position [166, 0]
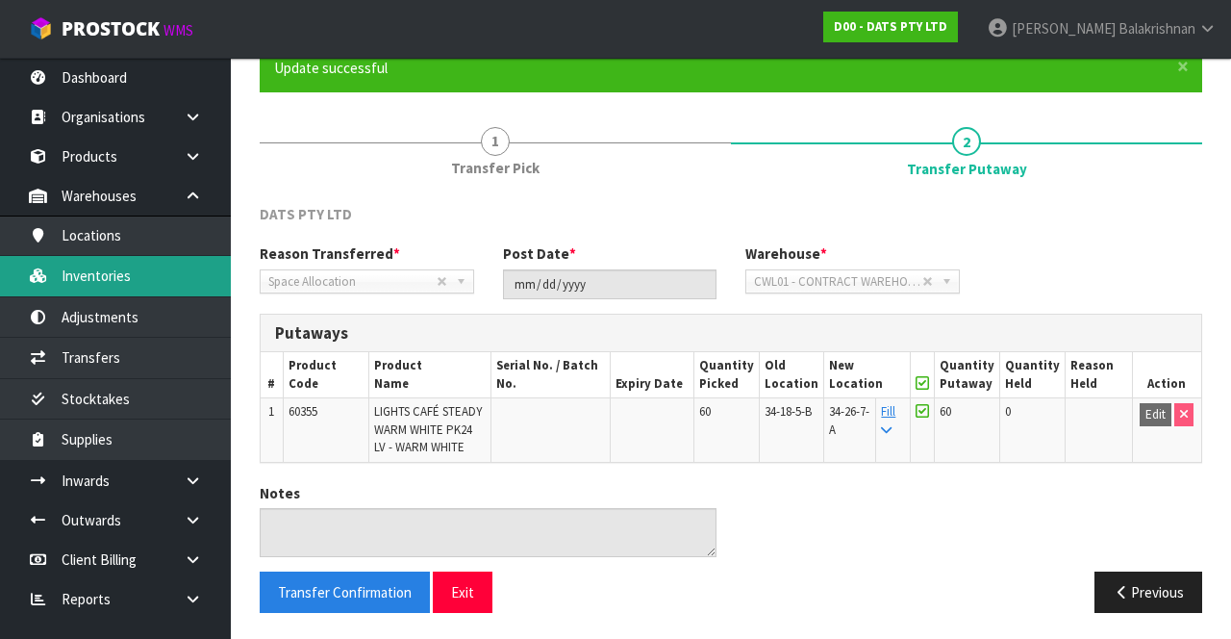
click at [132, 281] on link "Inventories" at bounding box center [115, 275] width 231 height 39
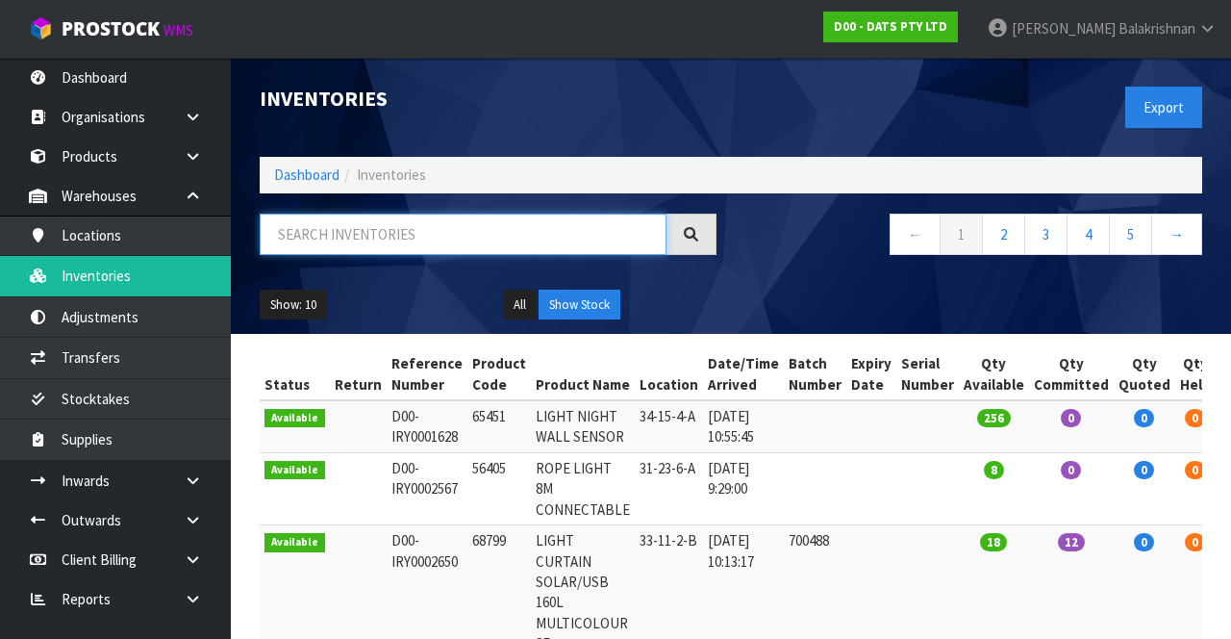
click at [479, 227] on input "text" at bounding box center [463, 234] width 407 height 41
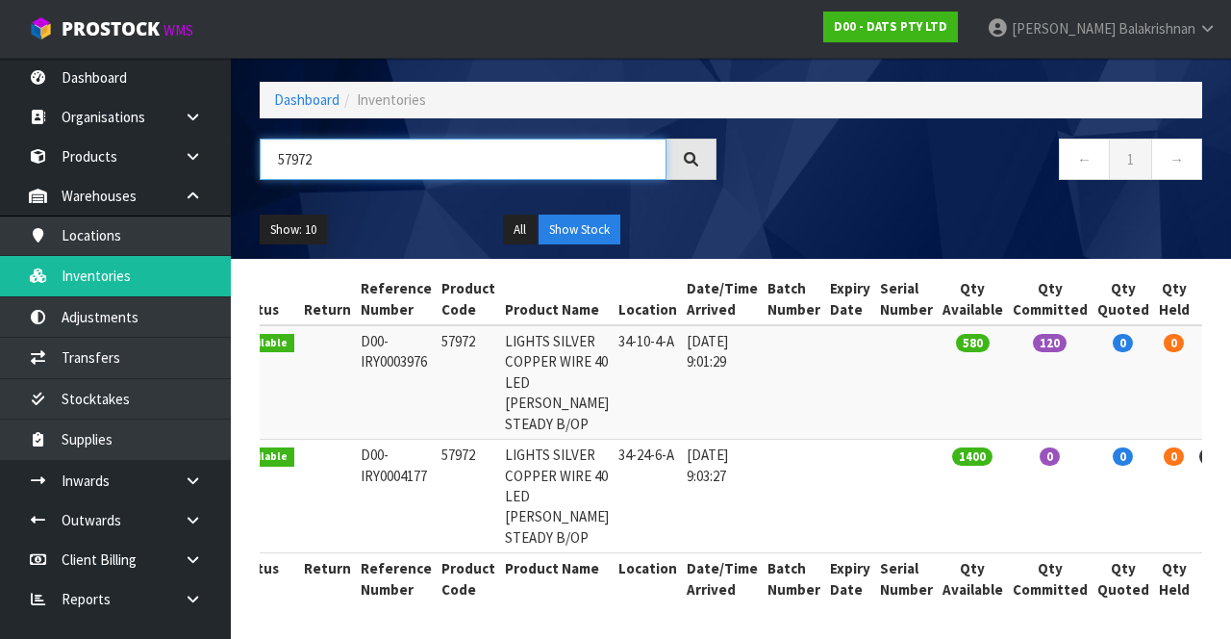
scroll to position [0, 37]
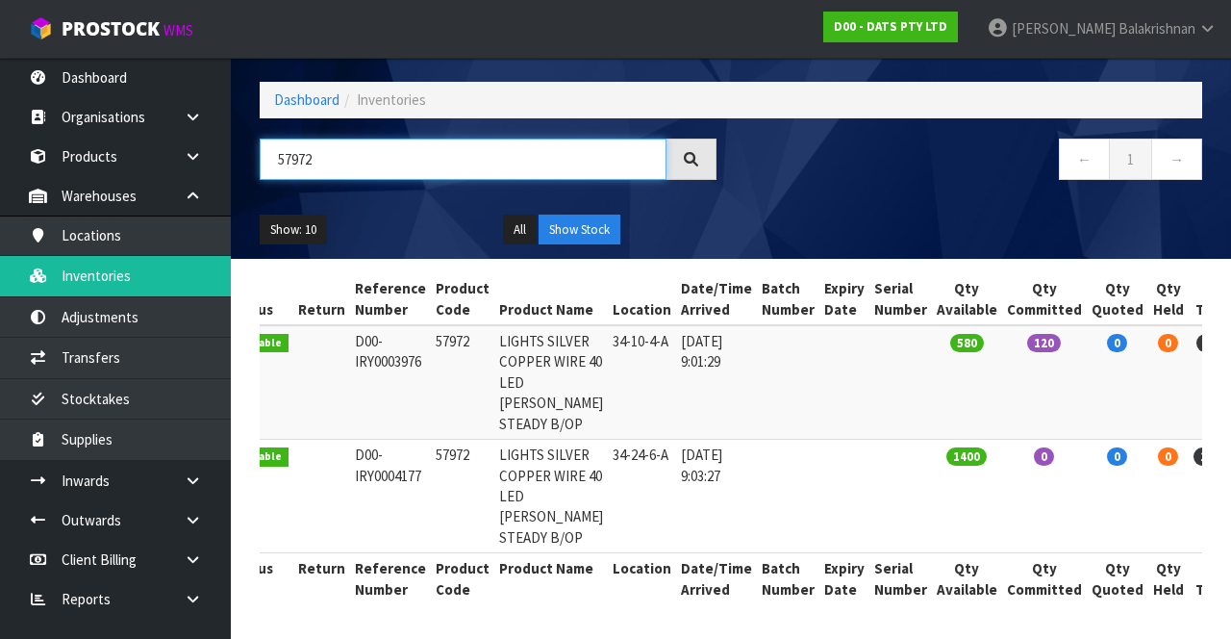
type input "57972"
copy td "57972"
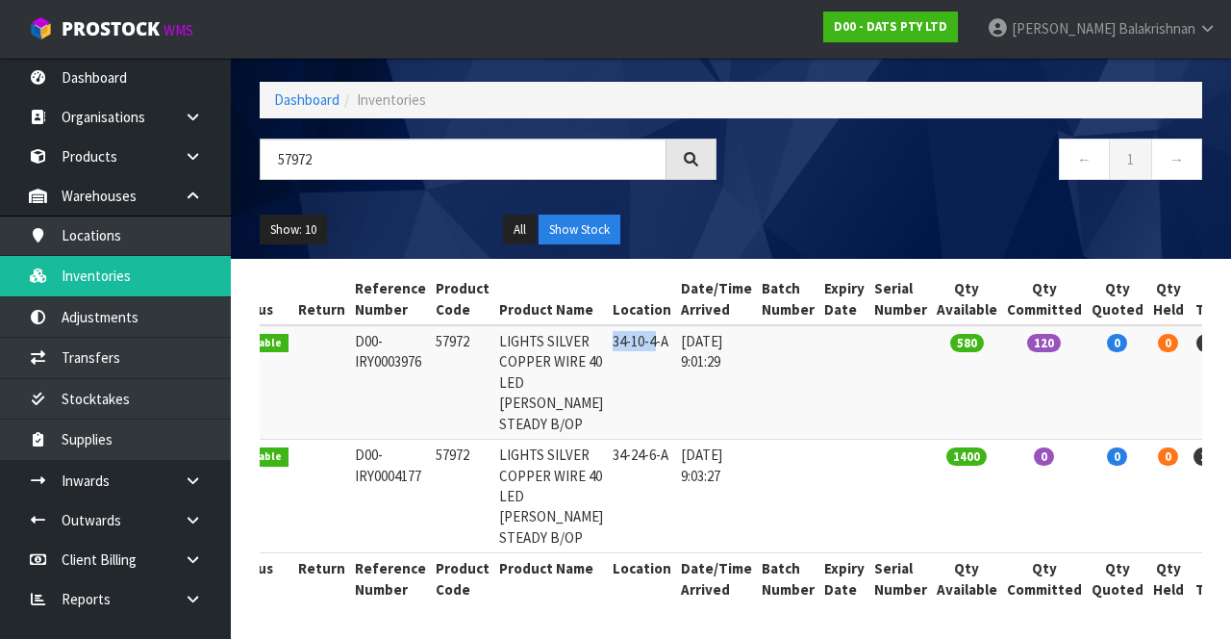
click at [440, 325] on td "57972" at bounding box center [462, 382] width 63 height 114
copy td "57972"
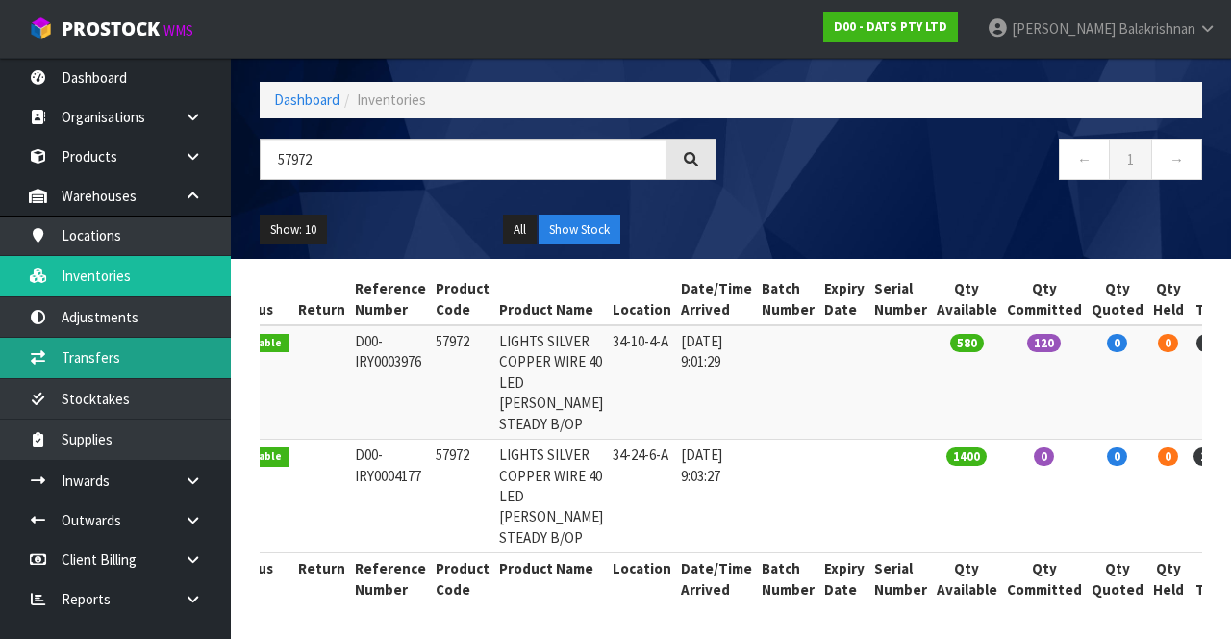
click at [148, 359] on link "Transfers" at bounding box center [115, 357] width 231 height 39
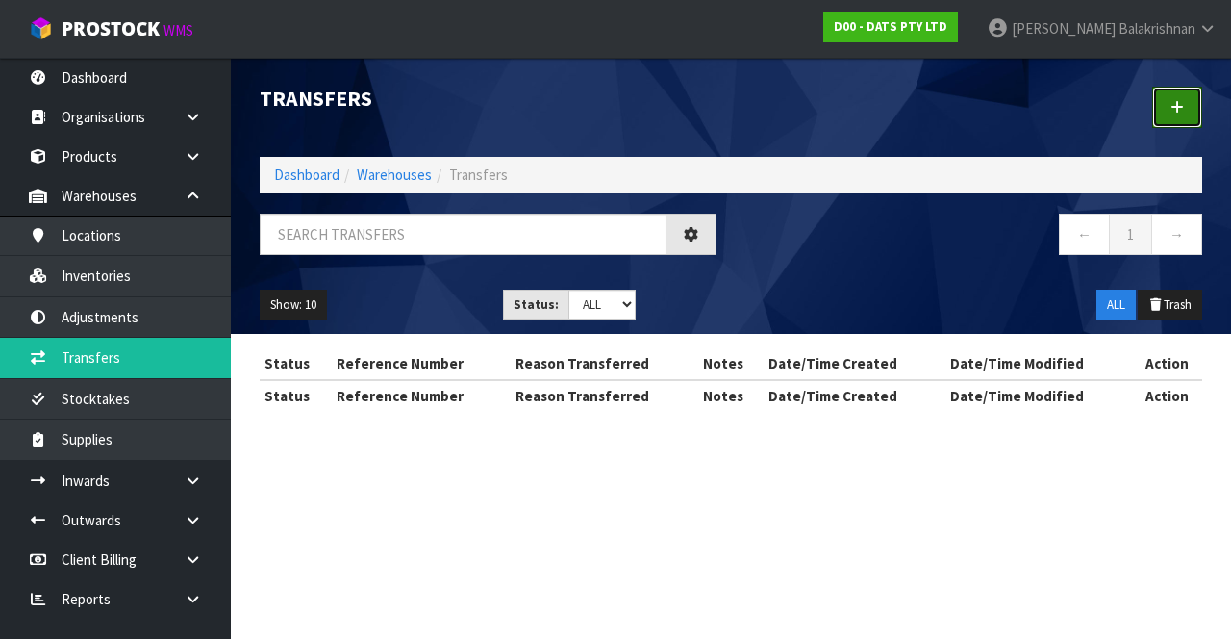
click at [1195, 115] on link at bounding box center [1177, 107] width 50 height 41
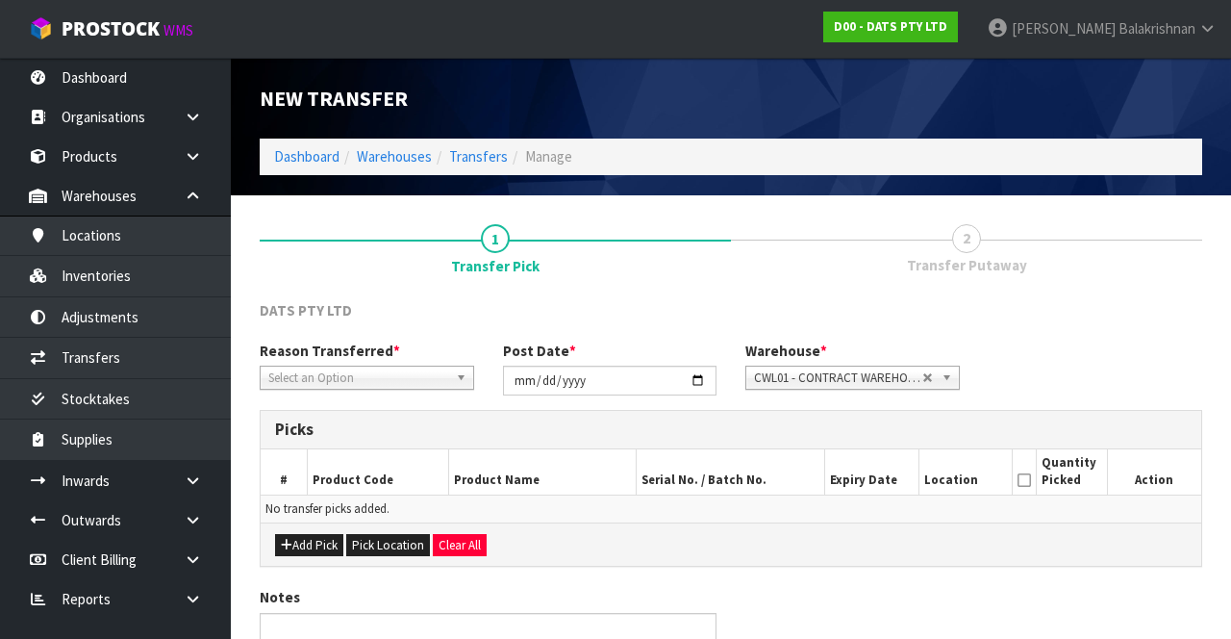
click at [393, 356] on span "*" at bounding box center [396, 350] width 7 height 18
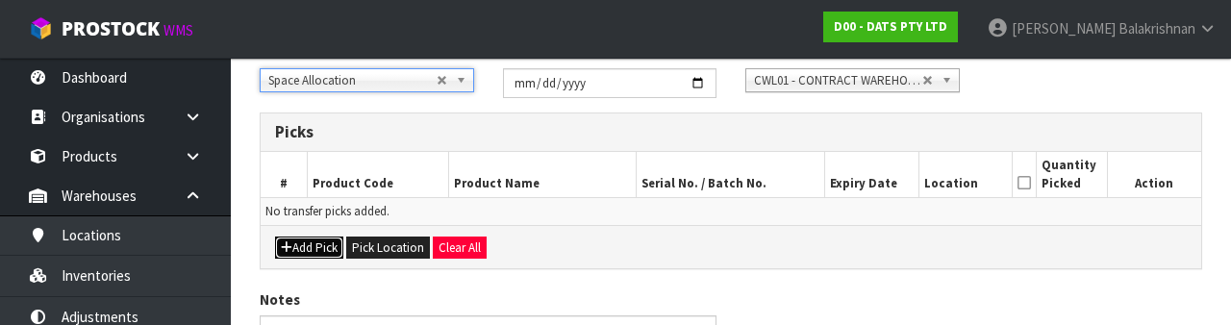
click at [291, 237] on button "Add Pick" at bounding box center [309, 248] width 68 height 23
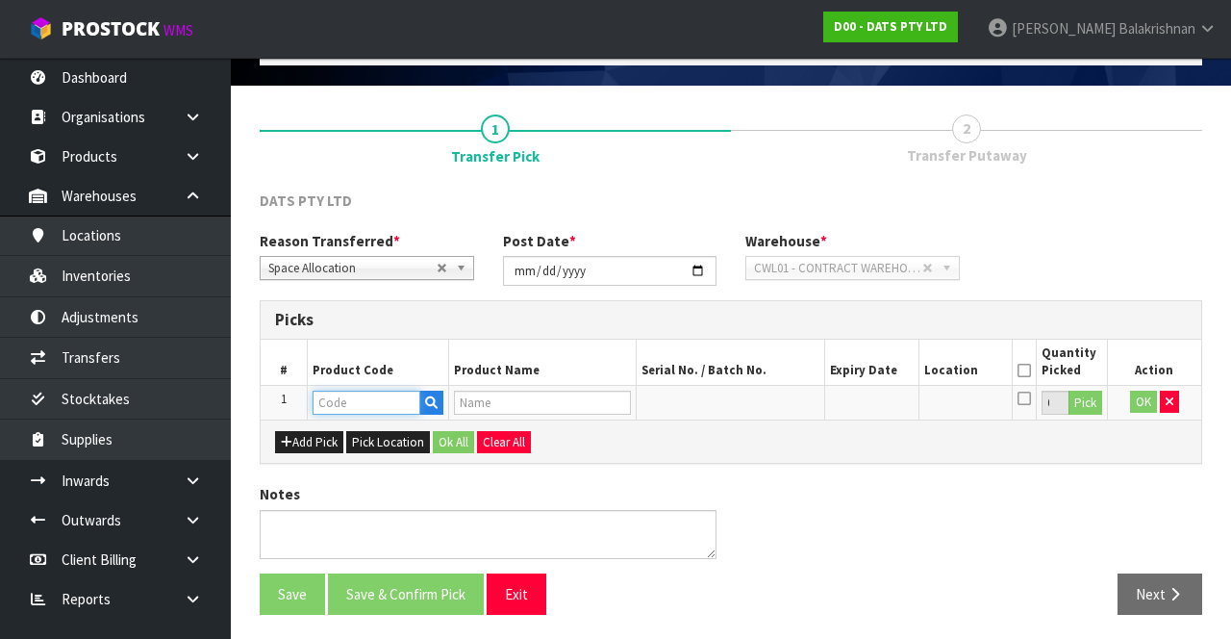
click at [365, 398] on input "text" at bounding box center [367, 402] width 108 height 24
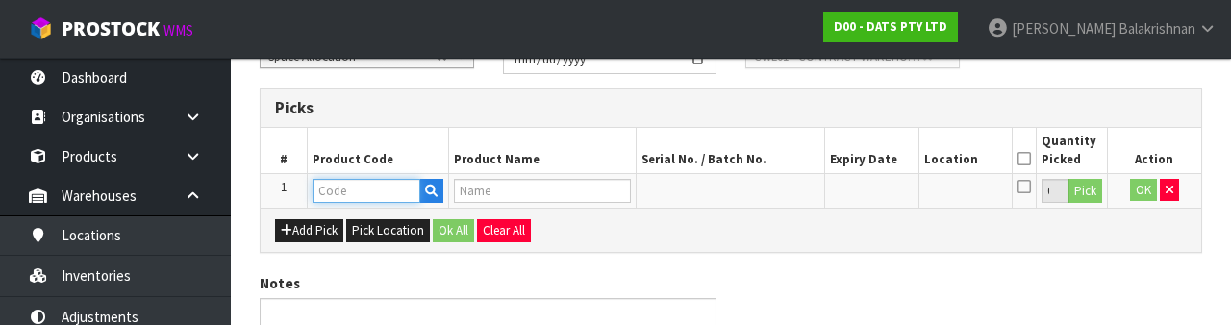
scroll to position [337, 0]
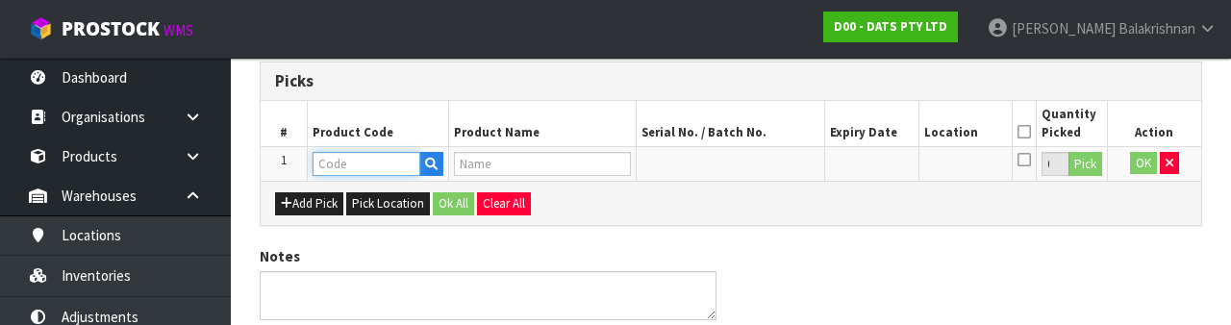
type input "57972"
type input "LIGHTS SILVER COPPER WIRE 40 LED [PERSON_NAME] STEADY B/OP"
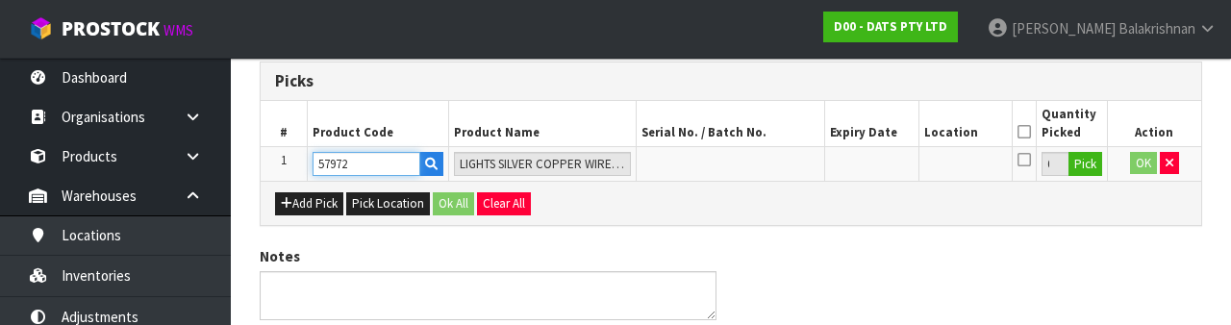
type input "57972"
click at [1082, 167] on button "Pick" at bounding box center [1085, 164] width 34 height 25
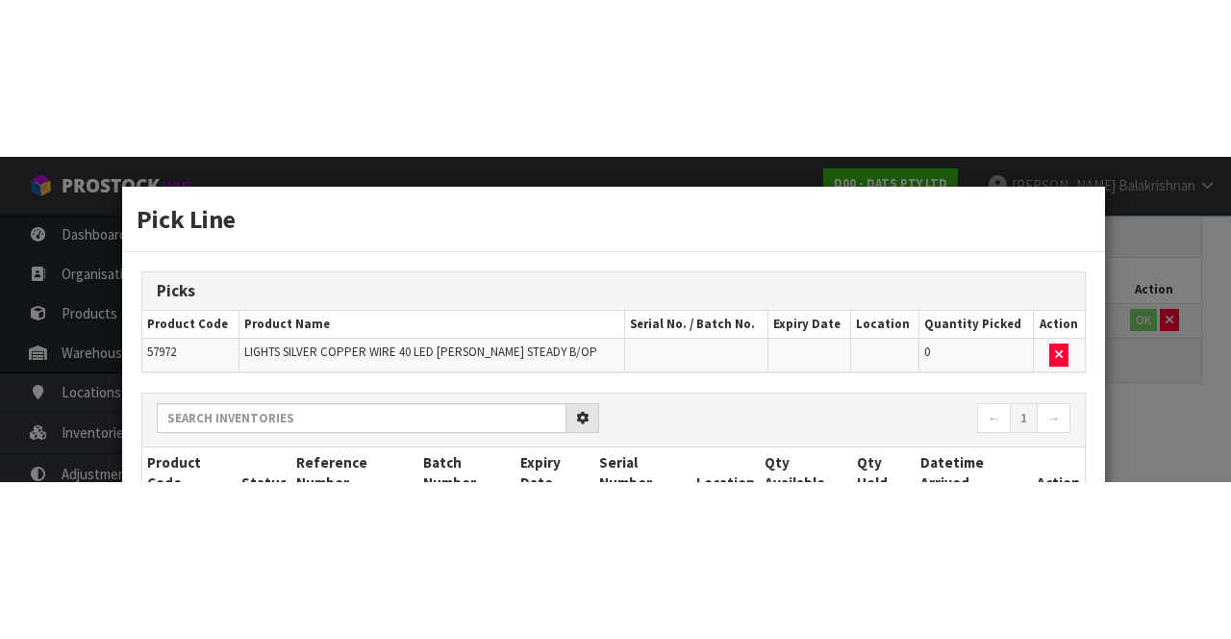
scroll to position [110, 0]
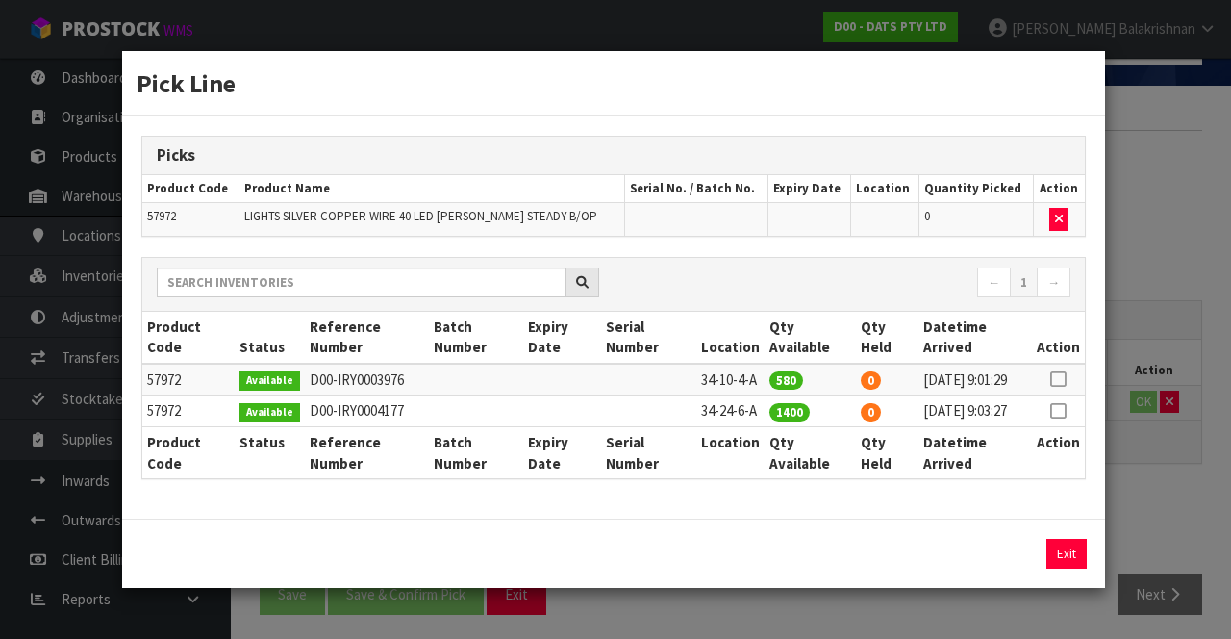
click at [1060, 379] on icon at bounding box center [1057, 379] width 15 height 1
click at [1008, 568] on button "Assign Pick" at bounding box center [1001, 554] width 79 height 30
type input "580"
click at [1060, 411] on icon at bounding box center [1057, 411] width 15 height 1
click at [987, 568] on button "Assign Pick" at bounding box center [1001, 554] width 79 height 30
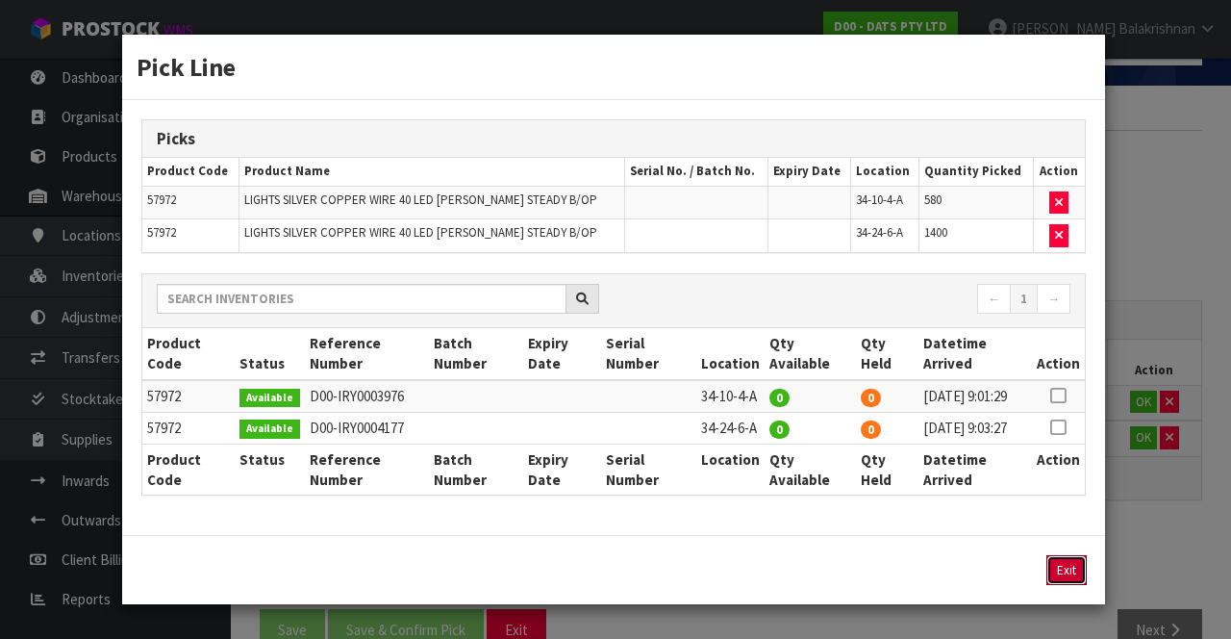
click at [1063, 585] on button "Exit" at bounding box center [1066, 570] width 40 height 30
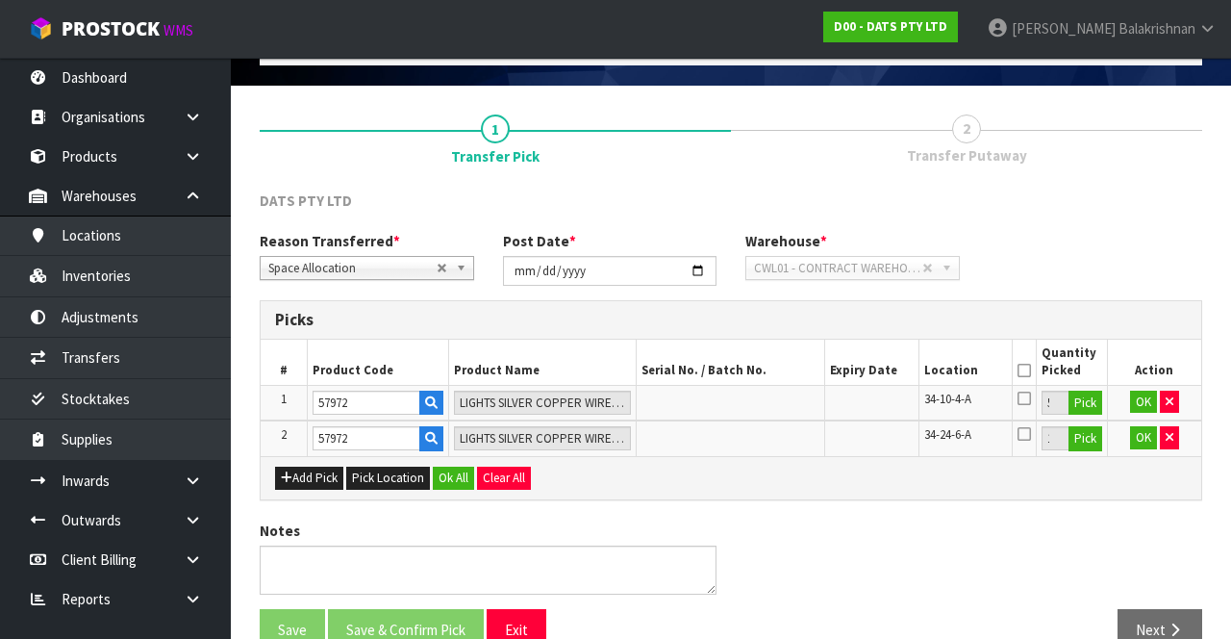
click at [1021, 370] on icon at bounding box center [1024, 370] width 13 height 1
click at [446, 483] on button "Ok All" at bounding box center [453, 477] width 41 height 23
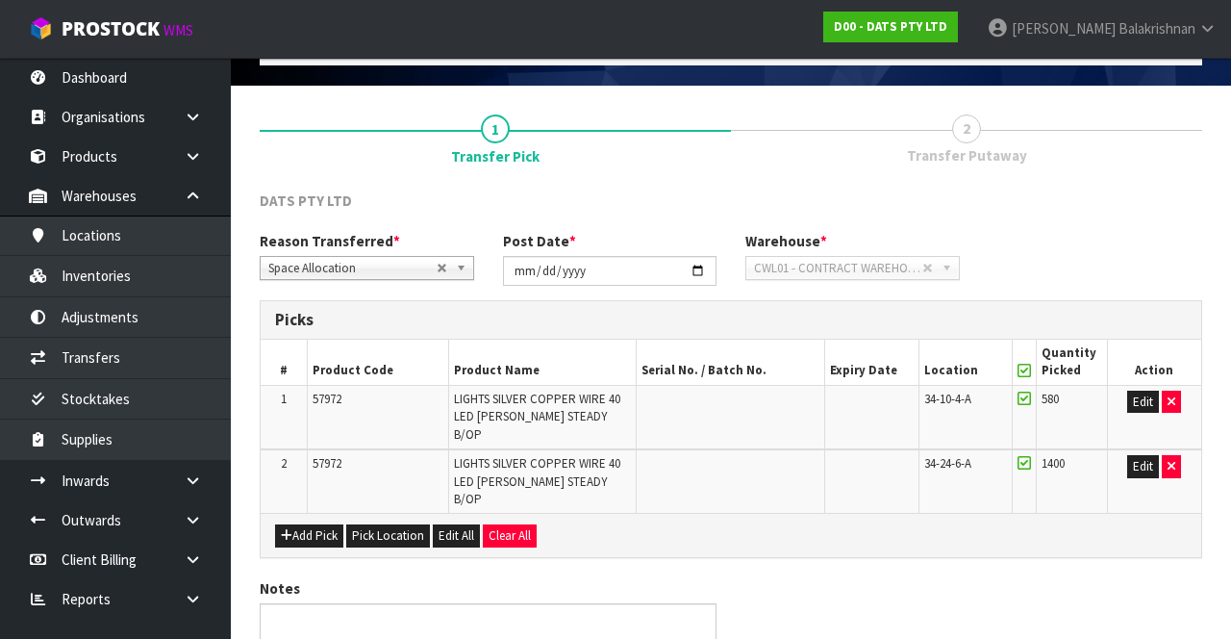
scroll to position [168, 0]
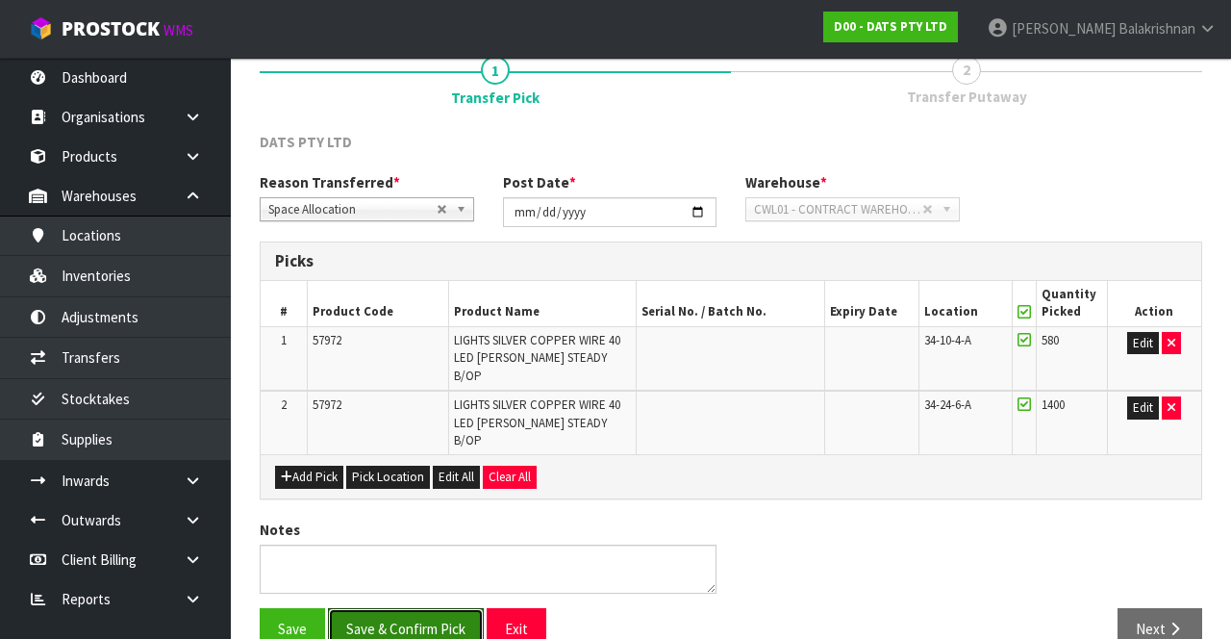
click at [390, 608] on button "Save & Confirm Pick" at bounding box center [406, 628] width 156 height 41
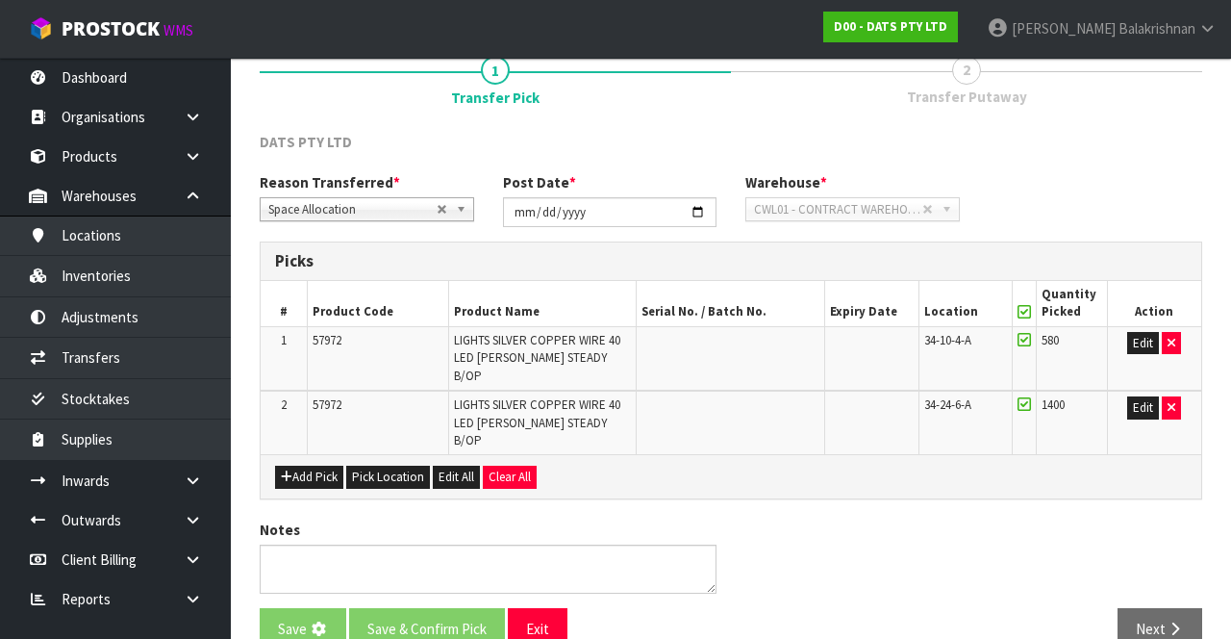
scroll to position [0, 0]
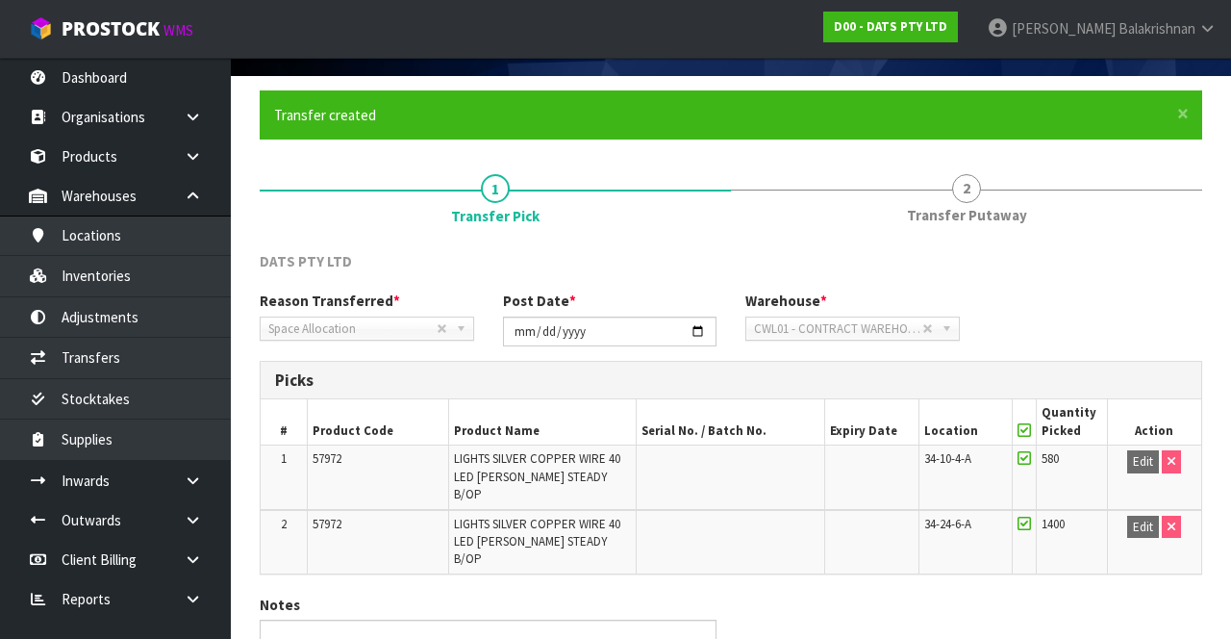
scroll to position [196, 0]
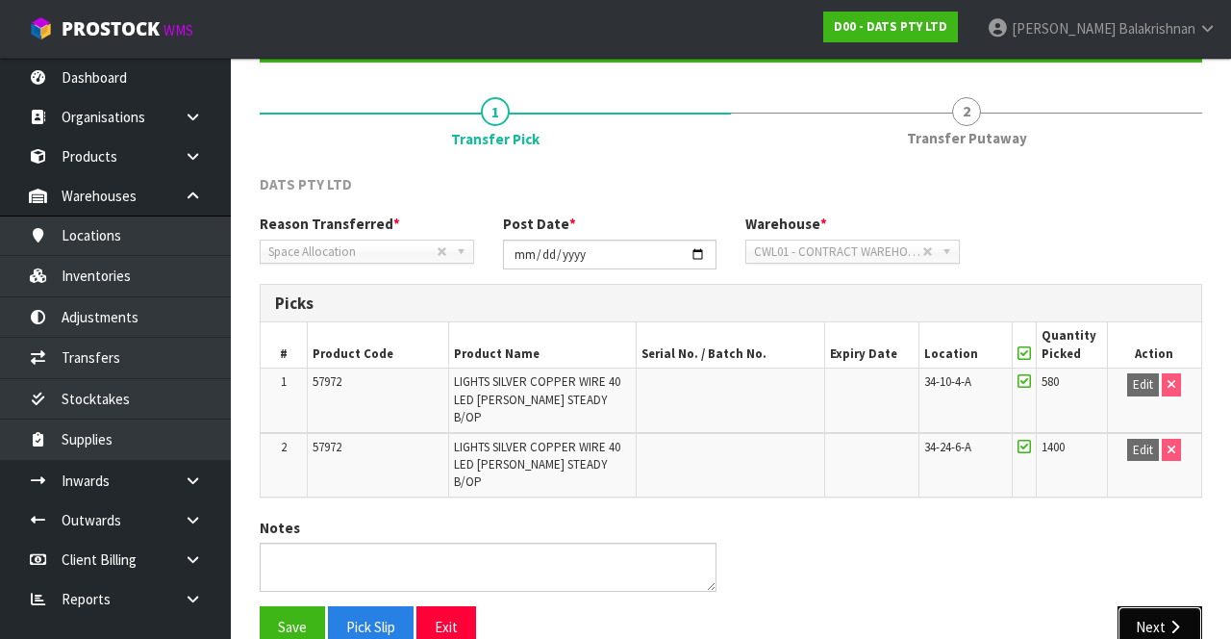
click at [1187, 606] on button "Next" at bounding box center [1160, 626] width 85 height 41
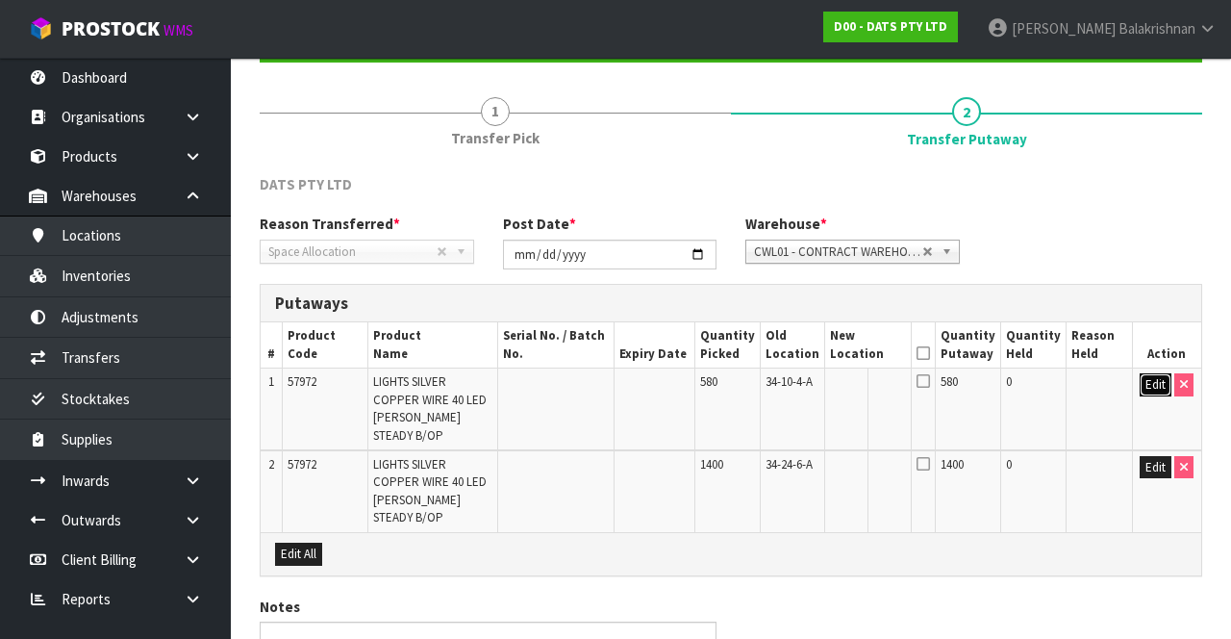
click at [1144, 390] on button "Edit" at bounding box center [1156, 384] width 32 height 23
click at [874, 389] on input "text" at bounding box center [856, 385] width 53 height 24
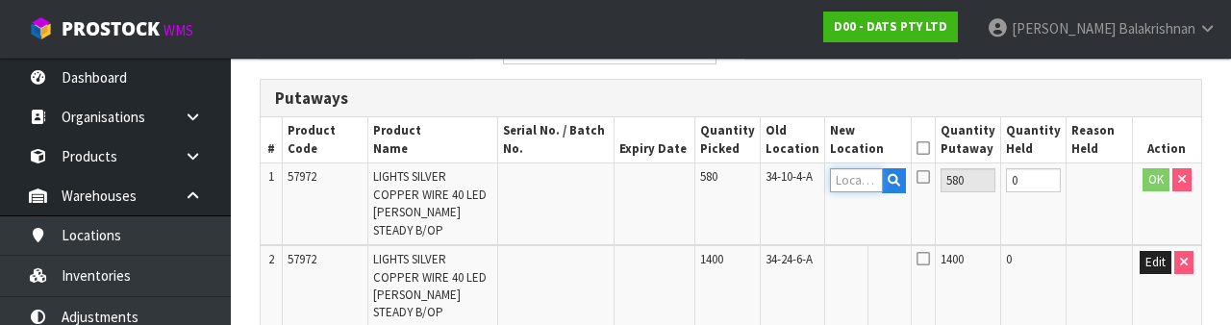
scroll to position [406, 0]
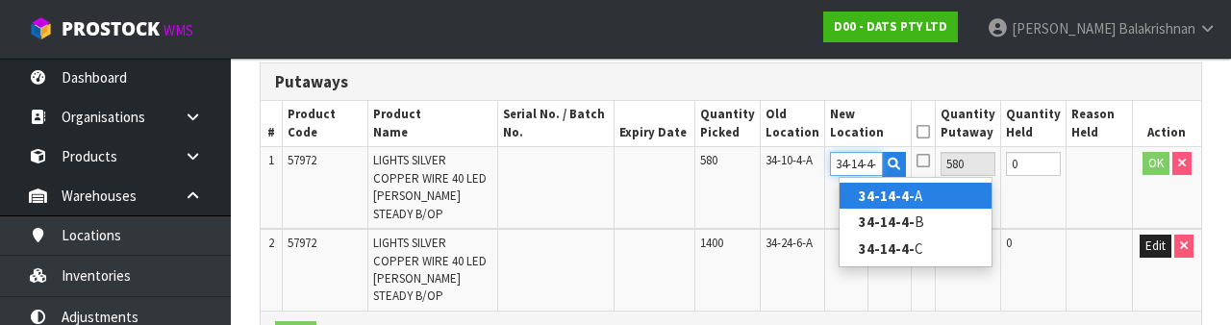
type input "34-14-4-B"
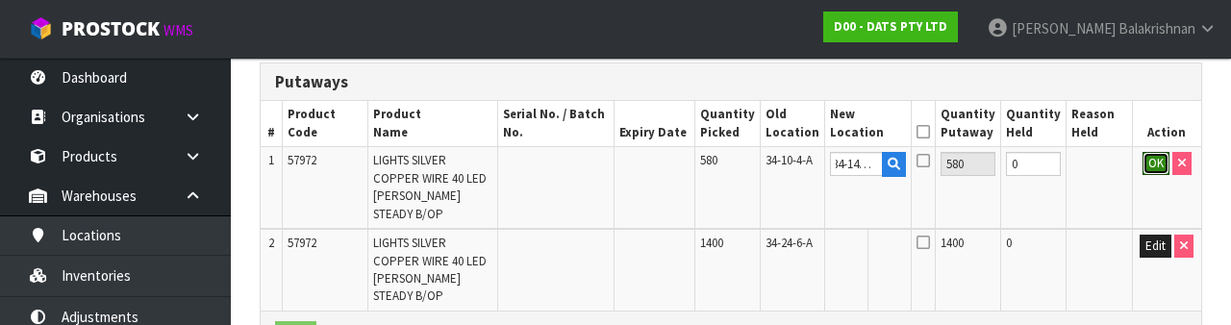
click at [1154, 164] on button "OK" at bounding box center [1156, 163] width 27 height 23
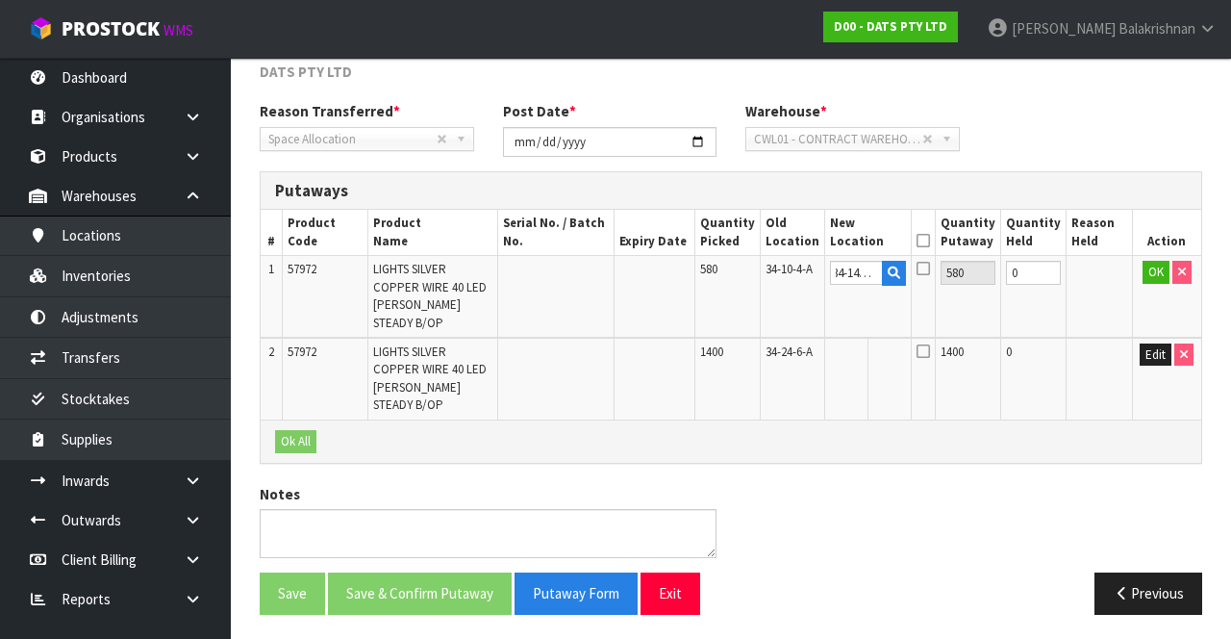
scroll to position [0, 0]
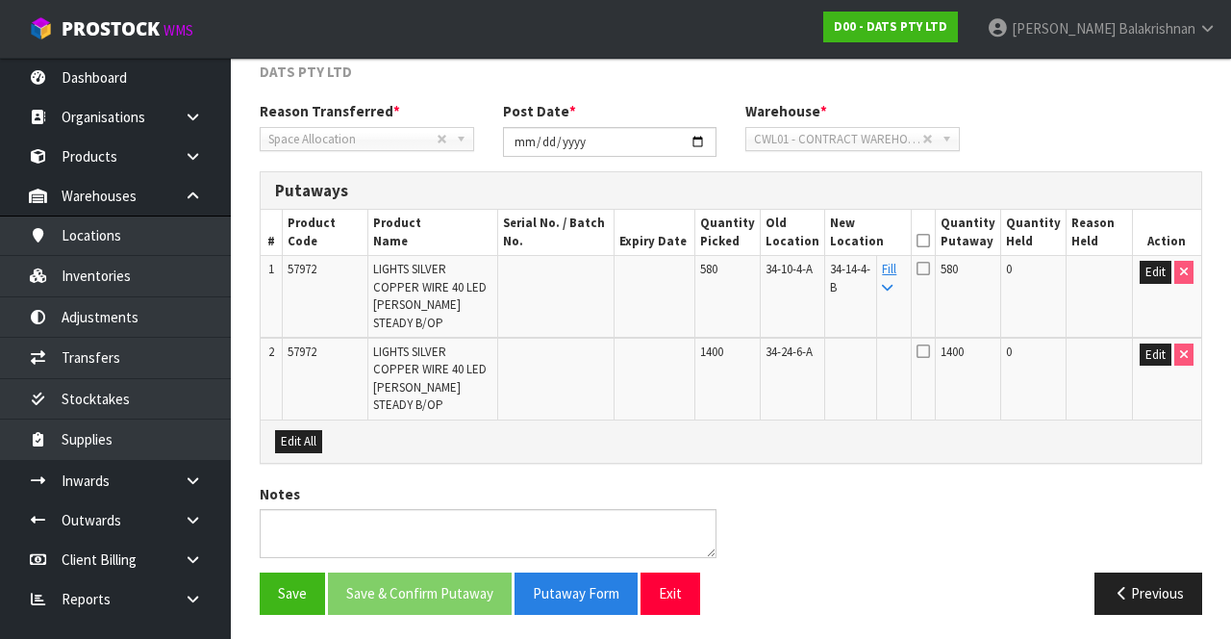
click at [896, 271] on link "Fill" at bounding box center [889, 278] width 14 height 34
click at [930, 240] on icon at bounding box center [923, 240] width 13 height 1
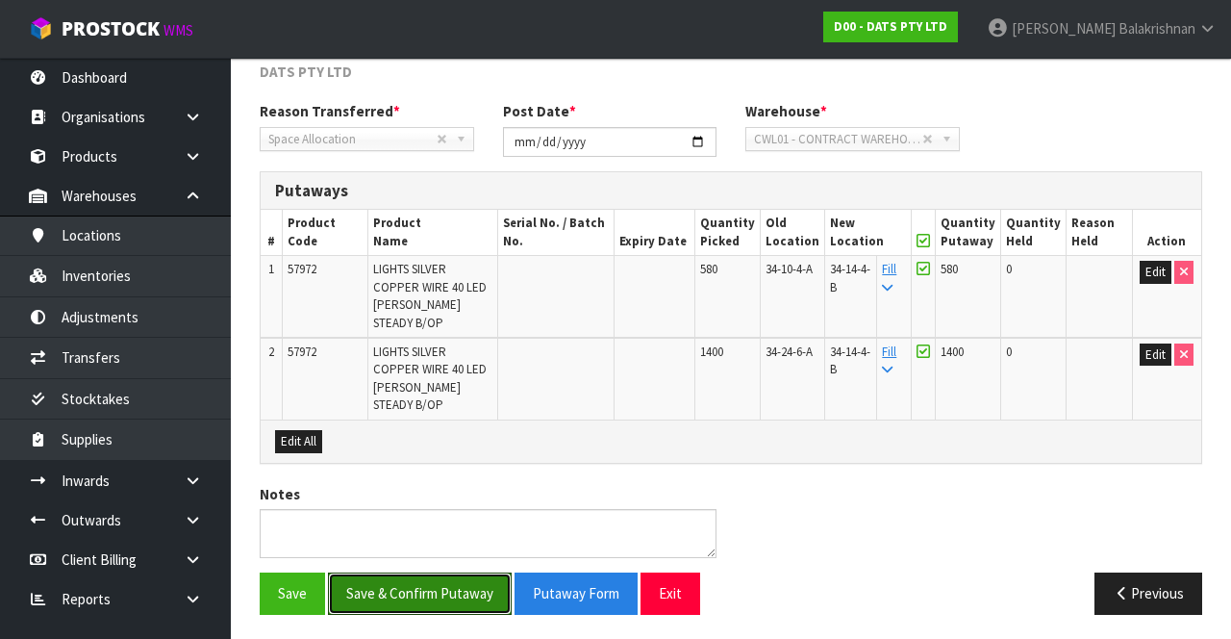
click at [405, 586] on button "Save & Confirm Putaway" at bounding box center [420, 592] width 184 height 41
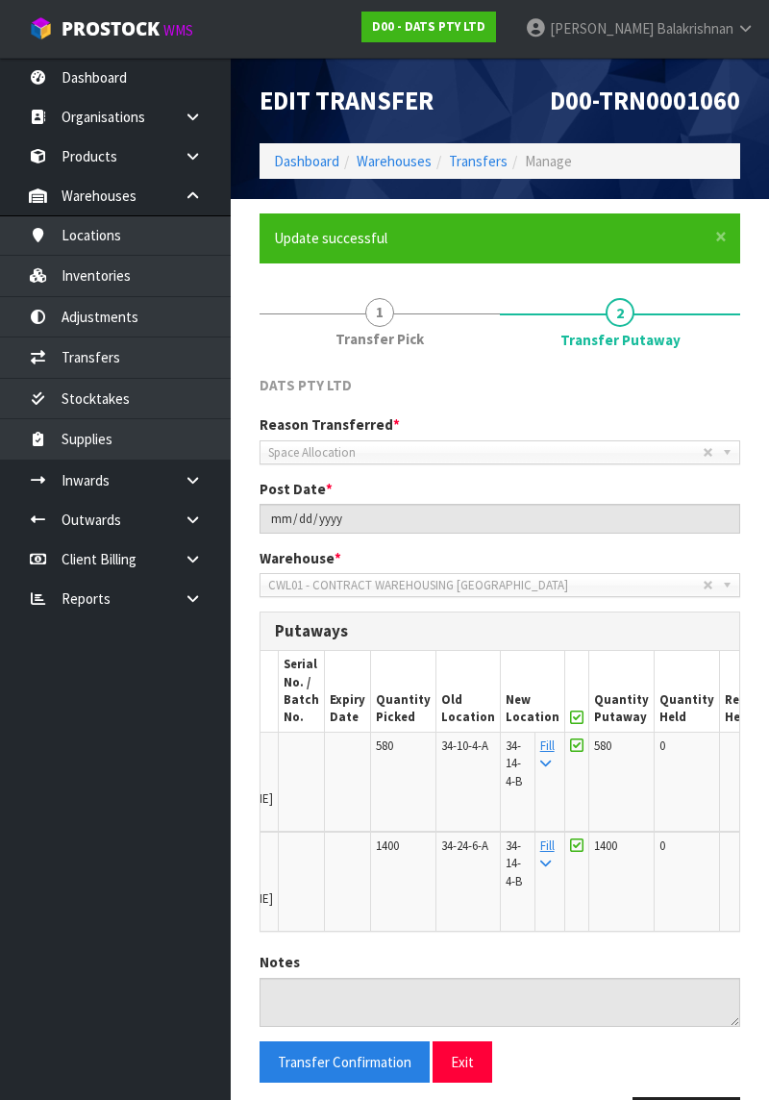
scroll to position [0, 160]
click at [691, 19] on span "Balakrishnan" at bounding box center [695, 28] width 77 height 18
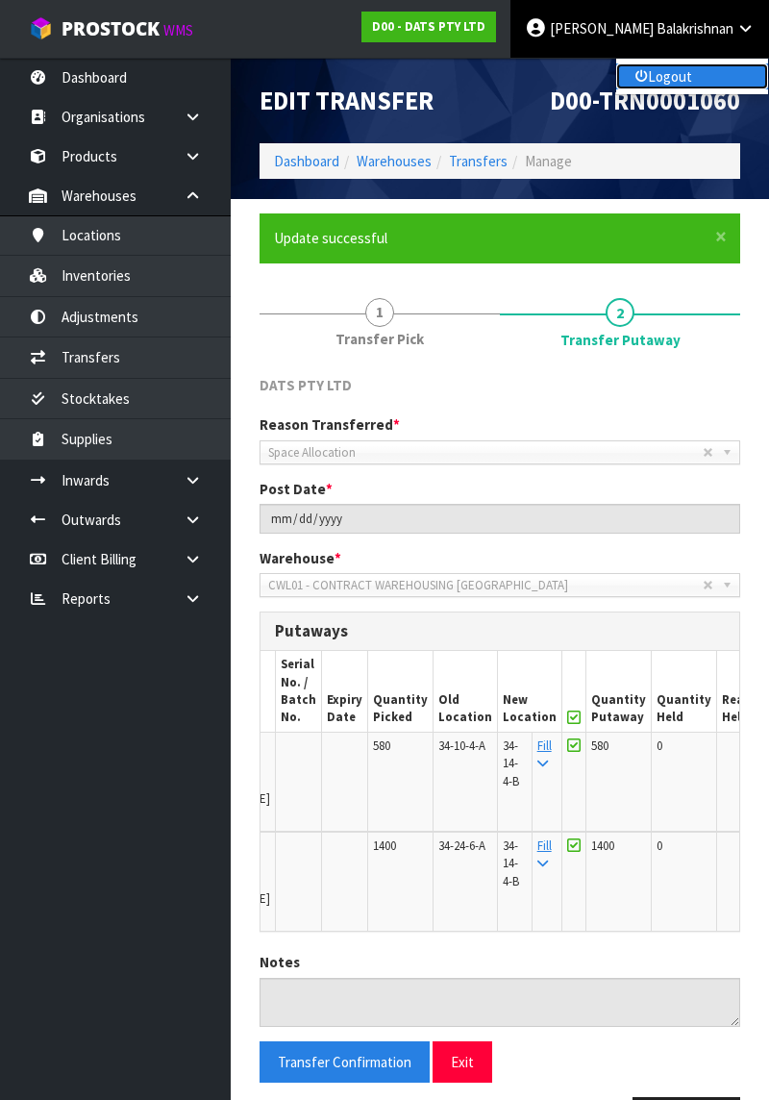
click at [671, 63] on link "Logout" at bounding box center [692, 76] width 152 height 26
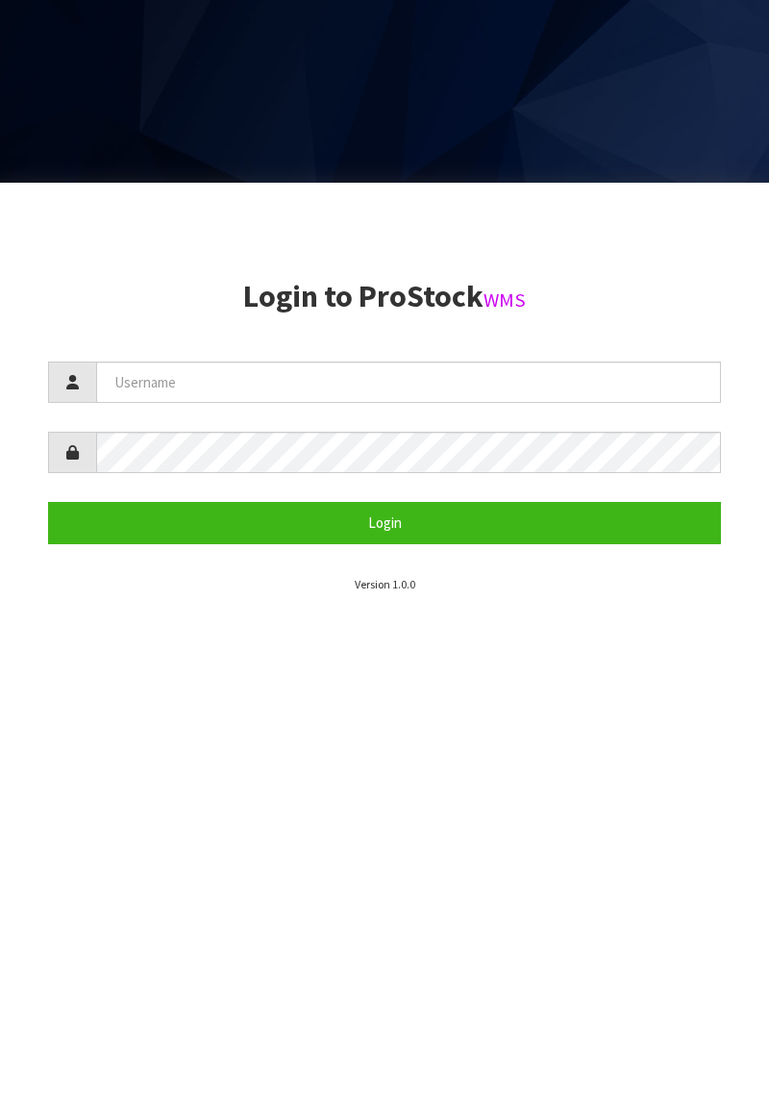
scroll to position [1100, 0]
